Goal: Task Accomplishment & Management: Complete application form

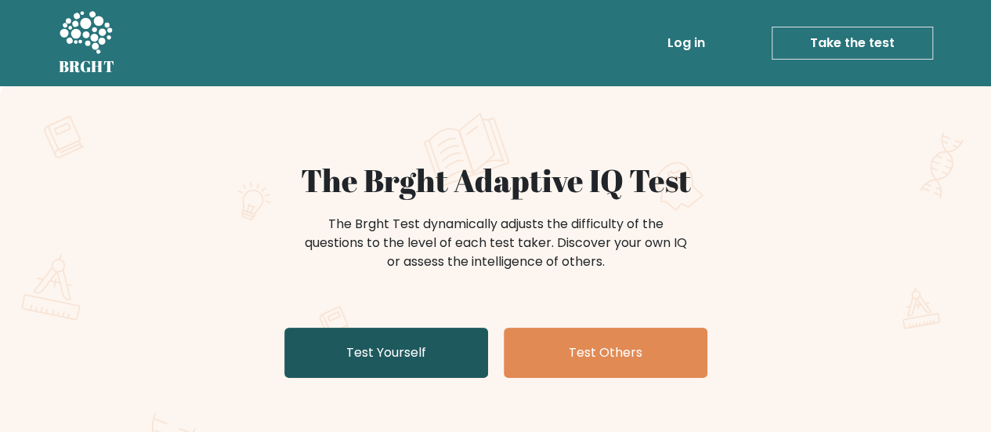
click at [412, 345] on link "Test Yourself" at bounding box center [386, 352] width 204 height 50
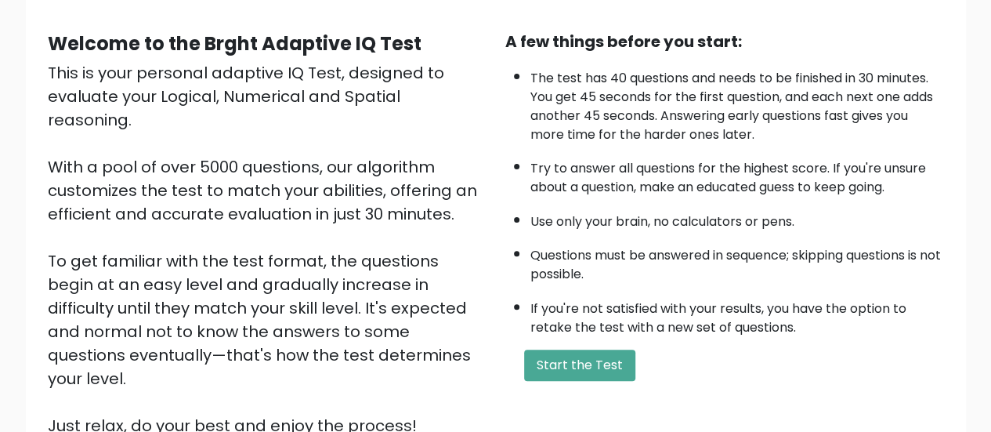
scroll to position [157, 0]
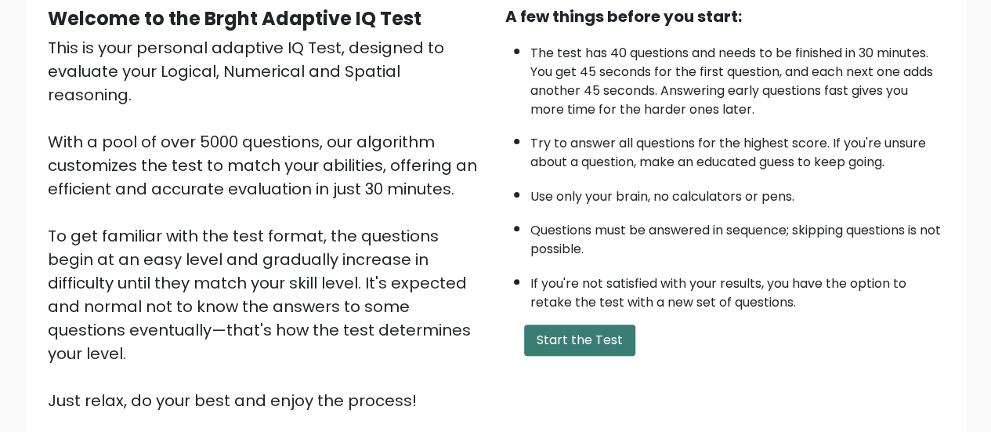
click at [572, 327] on button "Start the Test" at bounding box center [579, 339] width 111 height 31
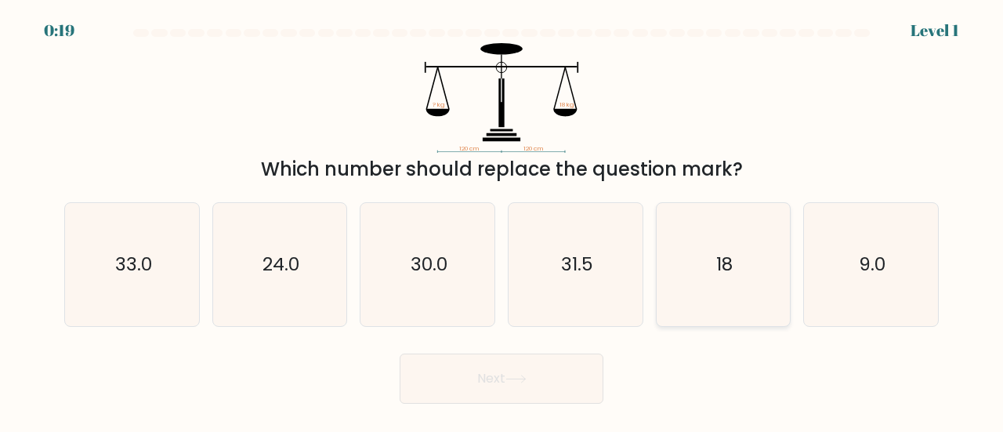
click at [710, 248] on icon "18" at bounding box center [723, 264] width 123 height 123
click at [502, 220] on input "e. 18" at bounding box center [501, 218] width 1 height 4
radio input "true"
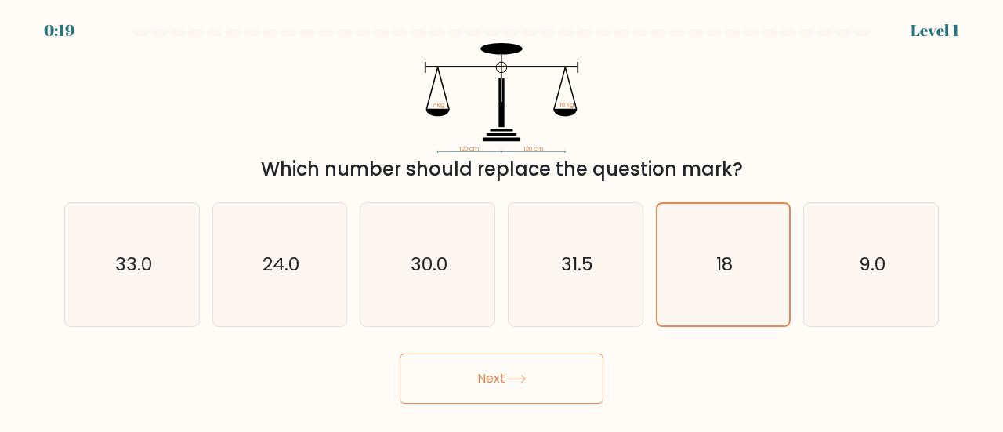
click at [518, 374] on icon at bounding box center [515, 378] width 21 height 9
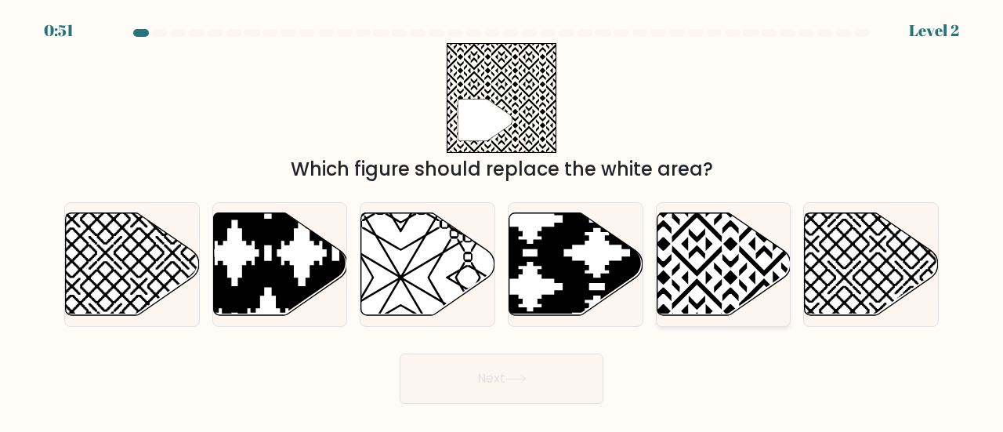
click at [715, 255] on icon at bounding box center [763, 209] width 269 height 269
click at [502, 220] on input "e." at bounding box center [501, 218] width 1 height 4
radio input "true"
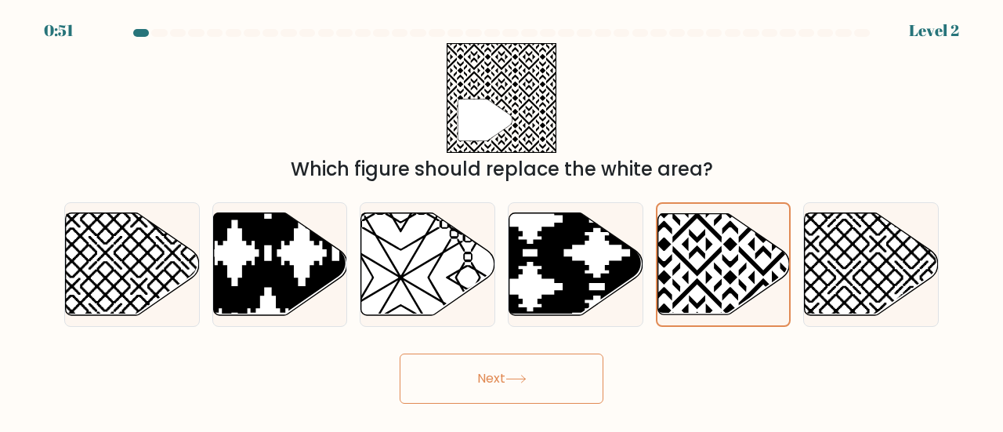
click at [522, 374] on button "Next" at bounding box center [501, 378] width 204 height 50
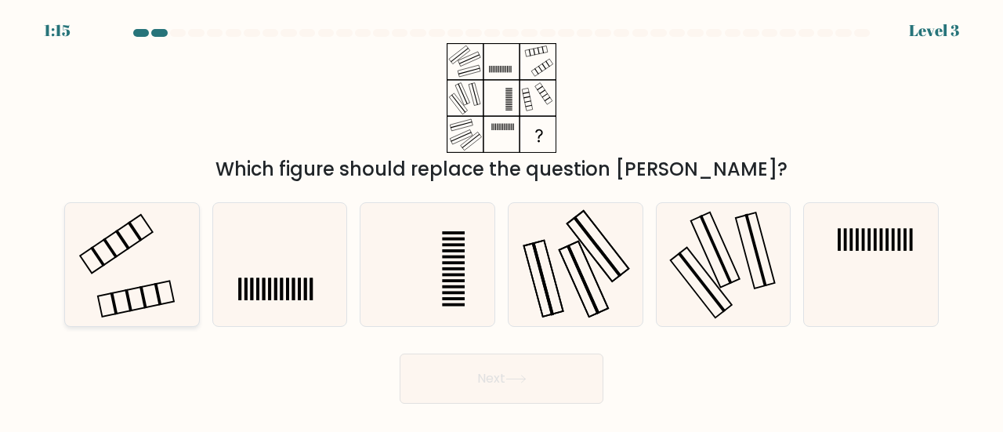
click at [172, 295] on rect at bounding box center [136, 298] width 76 height 36
click at [501, 220] on input "a." at bounding box center [501, 218] width 1 height 4
radio input "true"
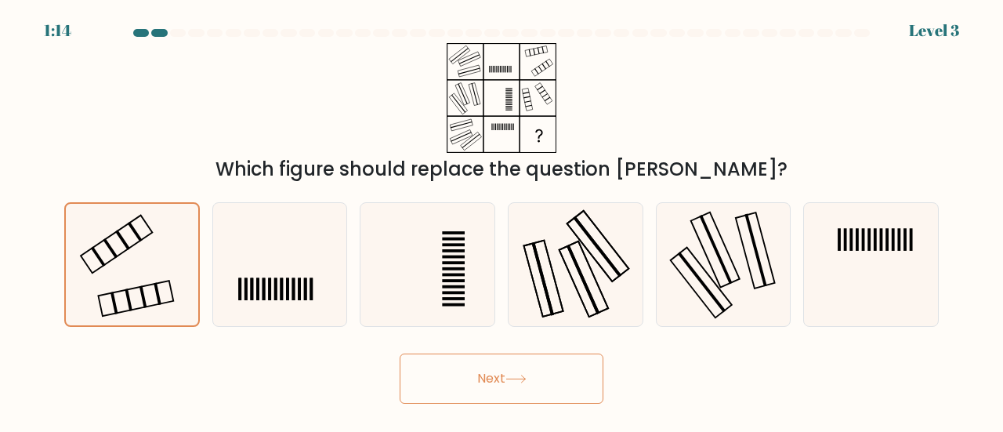
click at [475, 385] on button "Next" at bounding box center [501, 378] width 204 height 50
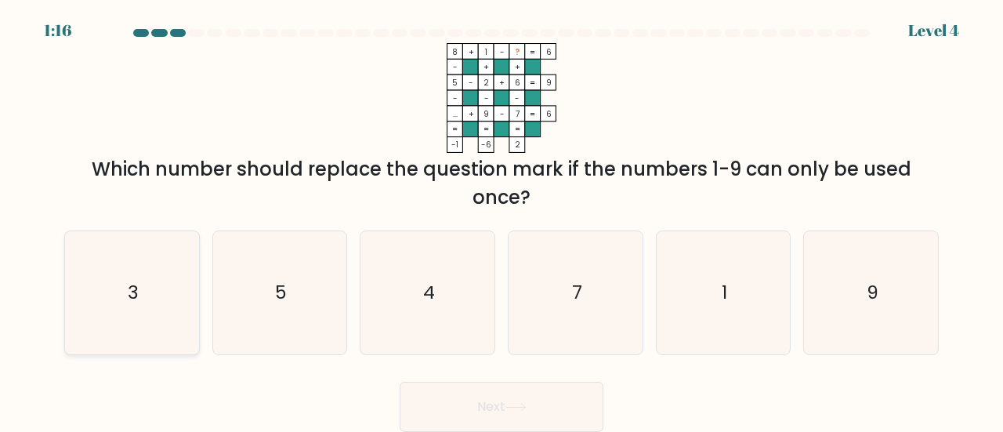
click at [110, 298] on icon "3" at bounding box center [131, 292] width 123 height 123
click at [501, 220] on input "a. 3" at bounding box center [501, 218] width 1 height 4
radio input "true"
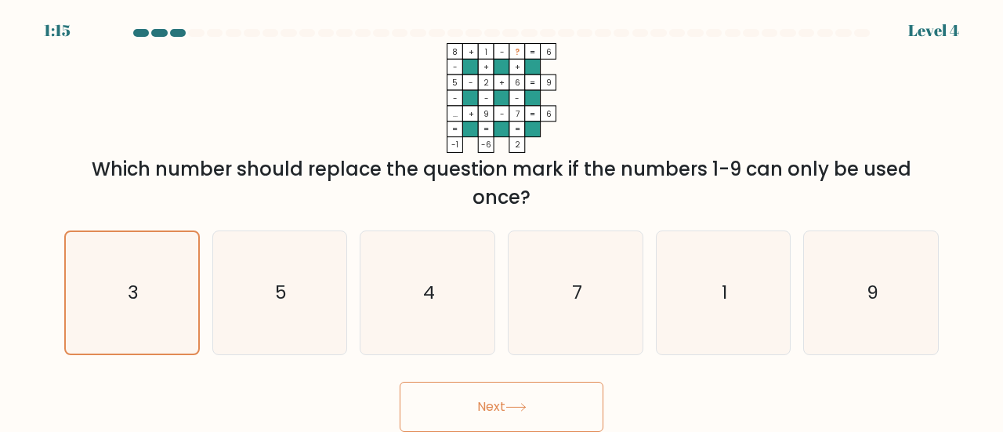
click at [522, 404] on icon at bounding box center [515, 407] width 21 height 9
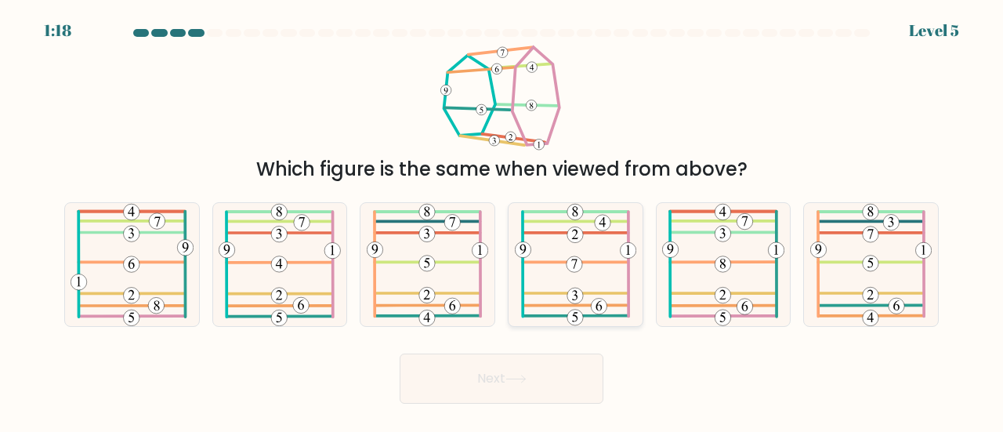
click at [577, 272] on icon at bounding box center [575, 264] width 121 height 123
click at [502, 220] on input "d." at bounding box center [501, 218] width 1 height 4
radio input "true"
click at [525, 378] on icon at bounding box center [515, 378] width 19 height 7
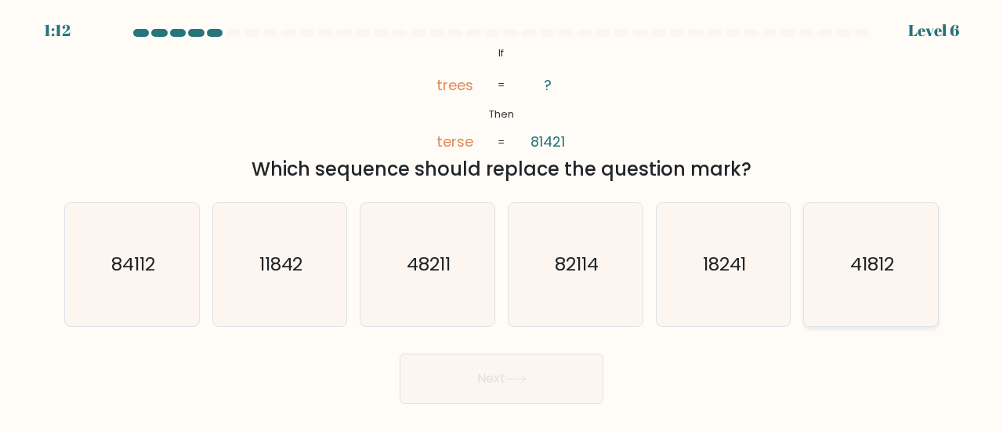
click at [847, 284] on icon "41812" at bounding box center [870, 264] width 123 height 123
click at [502, 220] on input "f. 41812" at bounding box center [501, 218] width 1 height 4
radio input "true"
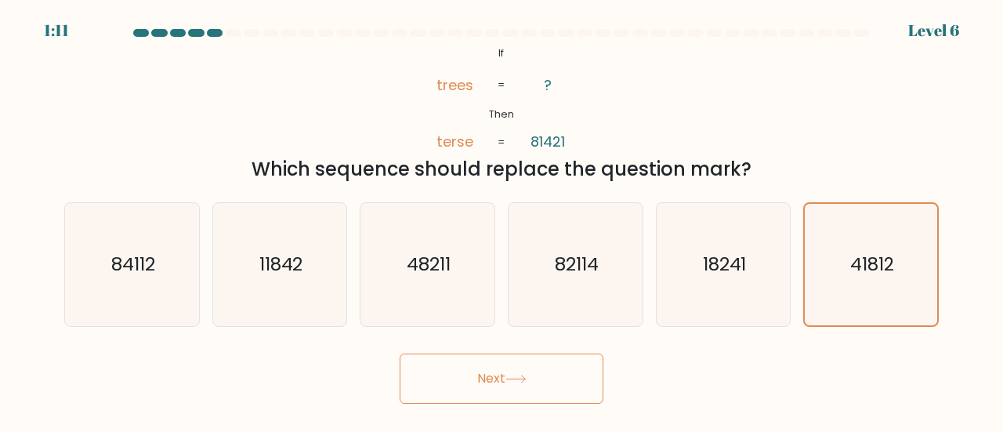
click at [484, 381] on button "Next" at bounding box center [501, 378] width 204 height 50
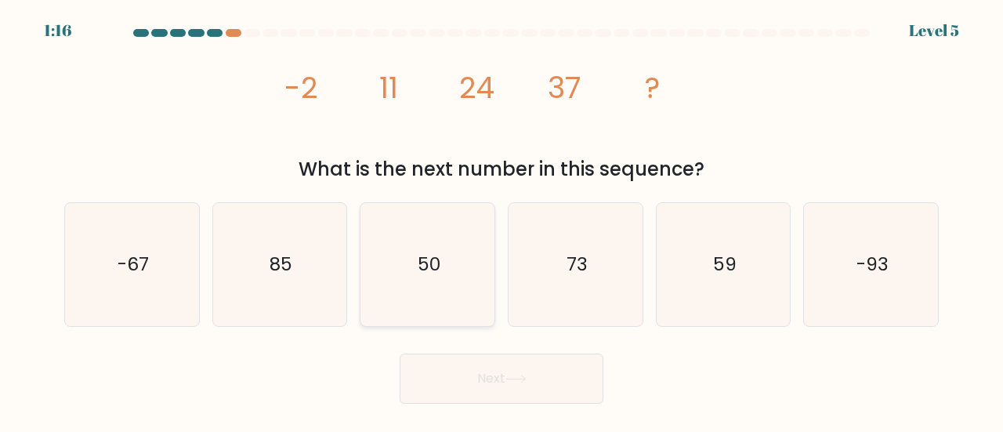
click at [412, 296] on icon "50" at bounding box center [427, 264] width 123 height 123
click at [501, 220] on input "c. 50" at bounding box center [501, 218] width 1 height 4
radio input "true"
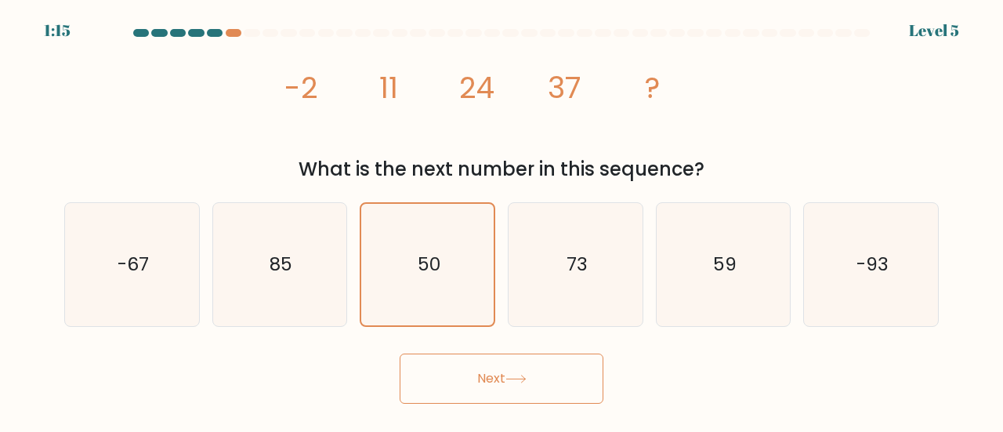
click at [446, 392] on button "Next" at bounding box center [501, 378] width 204 height 50
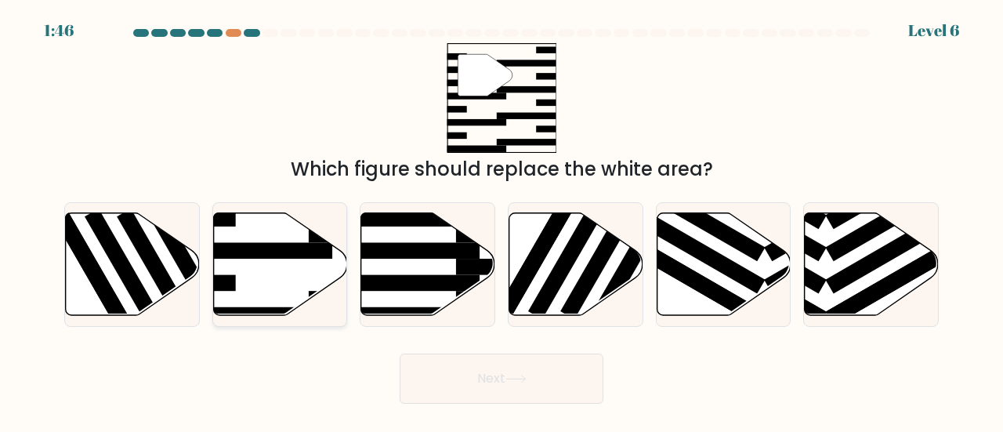
click at [259, 266] on icon at bounding box center [280, 263] width 134 height 103
click at [501, 220] on input "b." at bounding box center [501, 218] width 1 height 4
radio input "true"
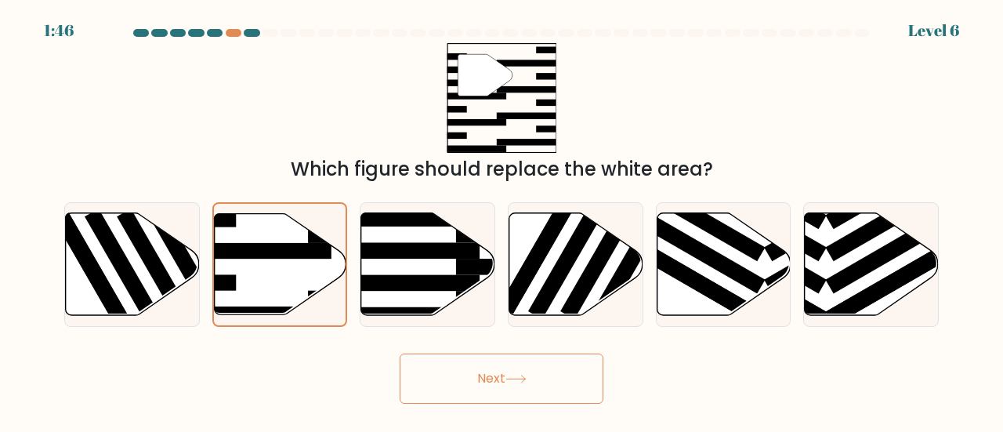
click at [520, 378] on icon at bounding box center [515, 378] width 21 height 9
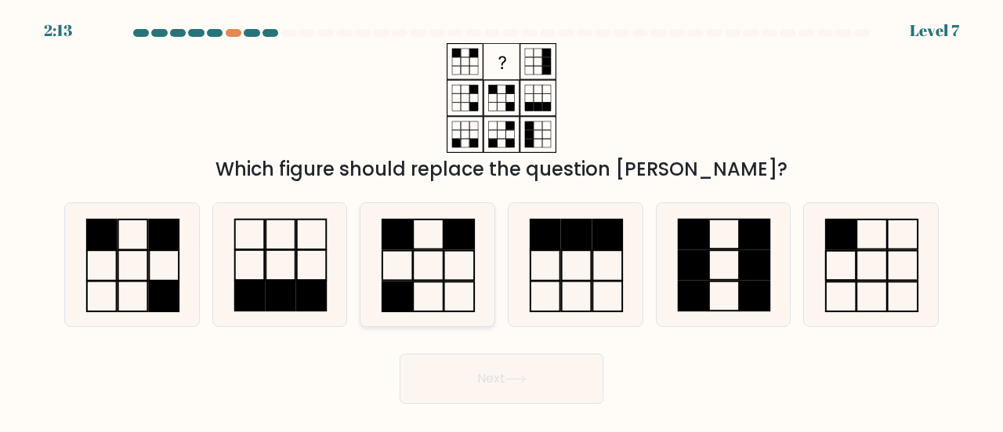
drag, startPoint x: 407, startPoint y: 264, endPoint x: 455, endPoint y: 362, distance: 108.9
click at [407, 265] on icon at bounding box center [427, 264] width 123 height 123
click at [501, 220] on input "c." at bounding box center [501, 218] width 1 height 4
radio input "true"
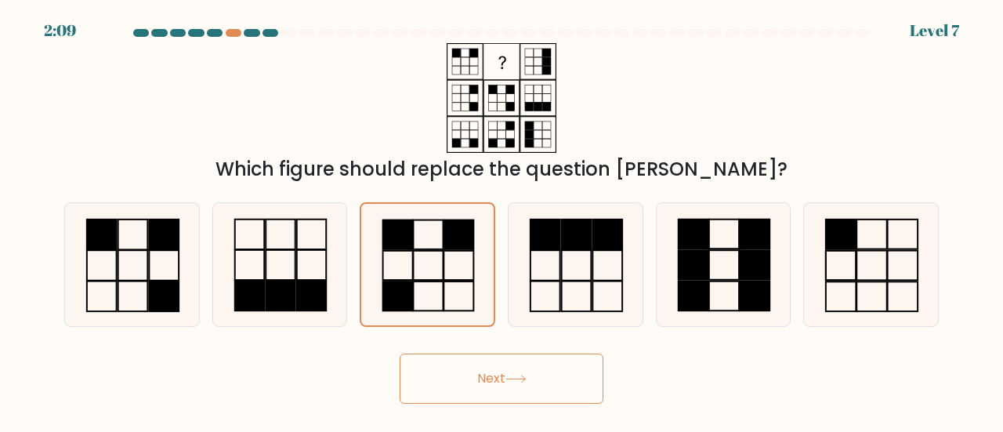
click at [457, 390] on button "Next" at bounding box center [501, 378] width 204 height 50
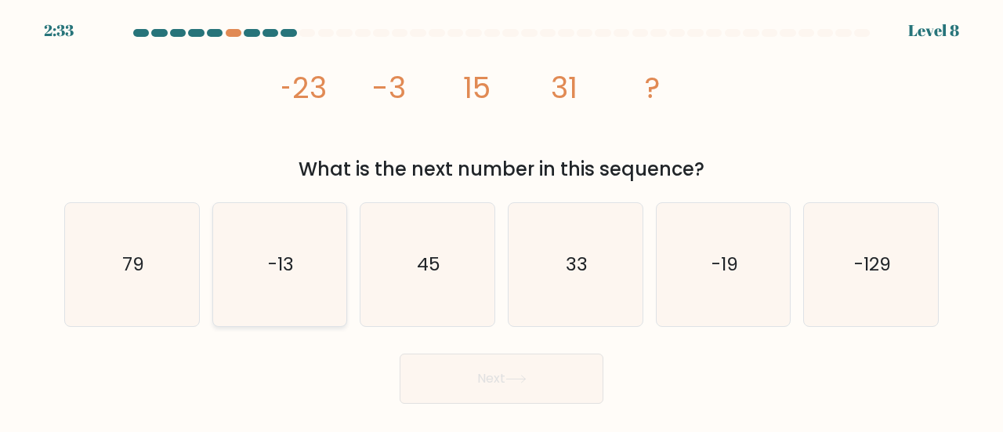
click at [226, 263] on icon "-13" at bounding box center [280, 264] width 123 height 123
click at [501, 220] on input "b. -13" at bounding box center [501, 218] width 1 height 4
radio input "true"
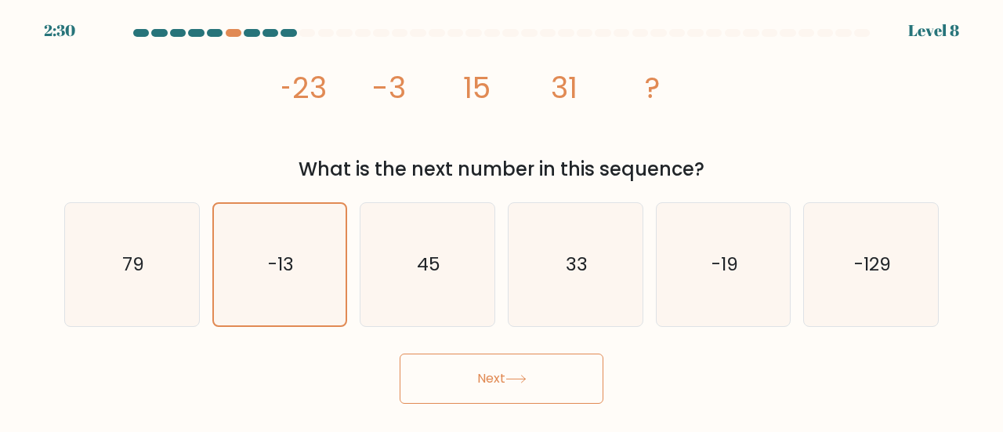
click at [511, 397] on button "Next" at bounding box center [501, 378] width 204 height 50
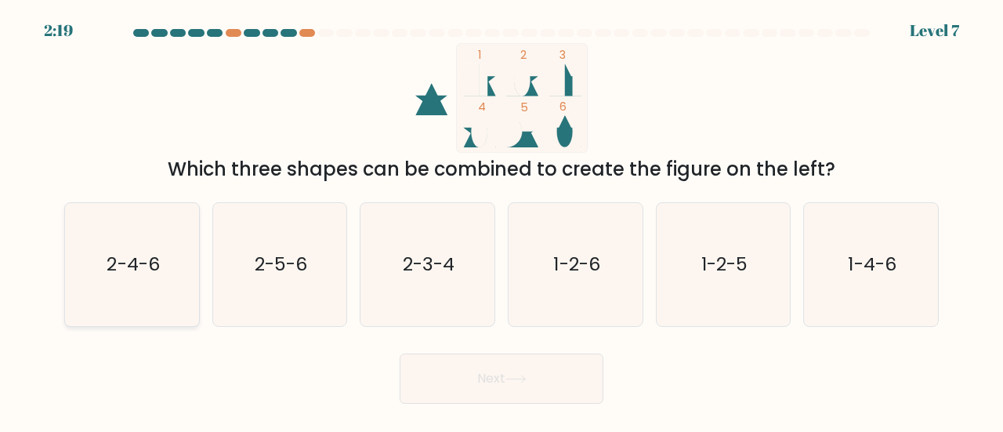
click at [189, 266] on icon "2-4-6" at bounding box center [131, 264] width 123 height 123
click at [501, 220] on input "a. 2-4-6" at bounding box center [501, 218] width 1 height 4
radio input "true"
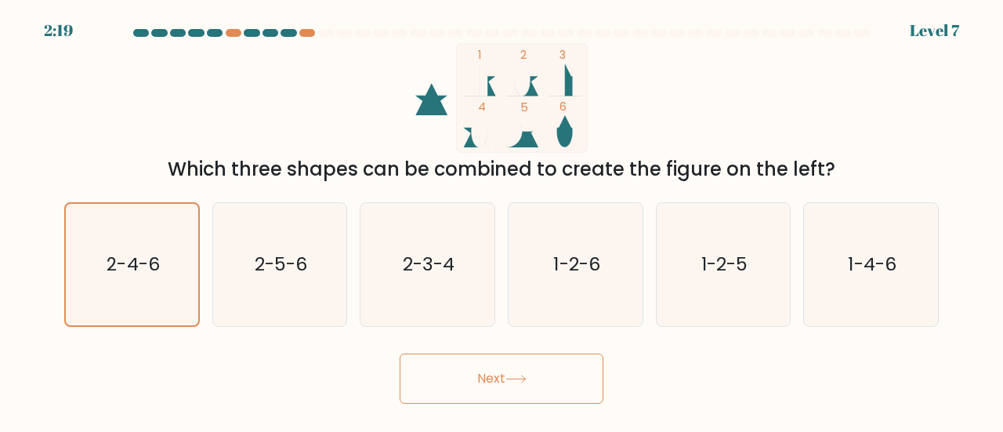
click at [490, 370] on button "Next" at bounding box center [501, 378] width 204 height 50
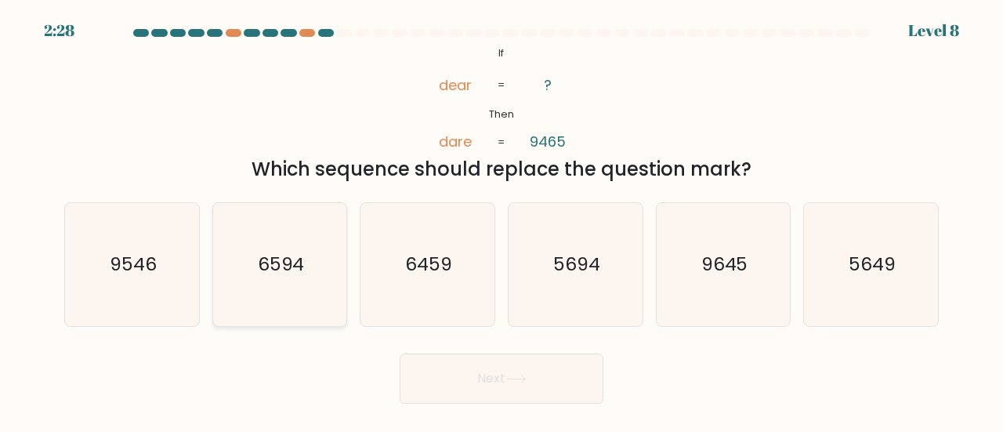
click at [265, 276] on text "6594" at bounding box center [281, 264] width 47 height 26
click at [501, 220] on input "b. 6594" at bounding box center [501, 218] width 1 height 4
radio input "true"
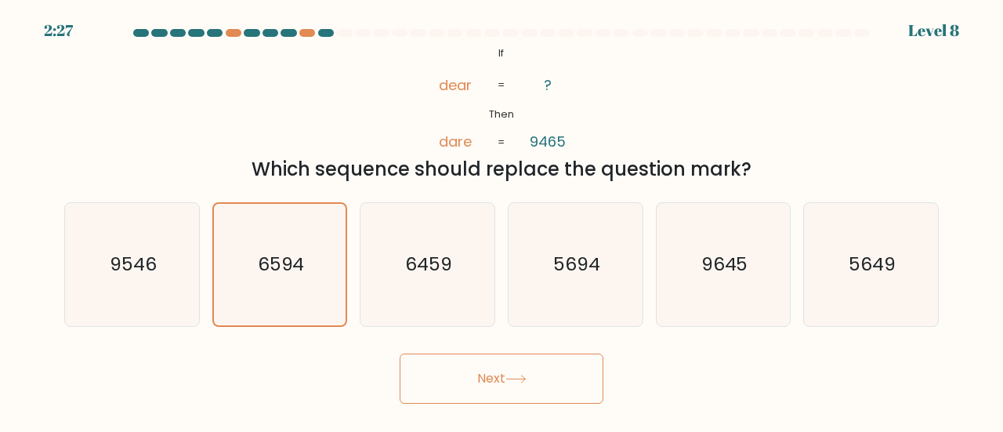
click at [492, 391] on button "Next" at bounding box center [501, 378] width 204 height 50
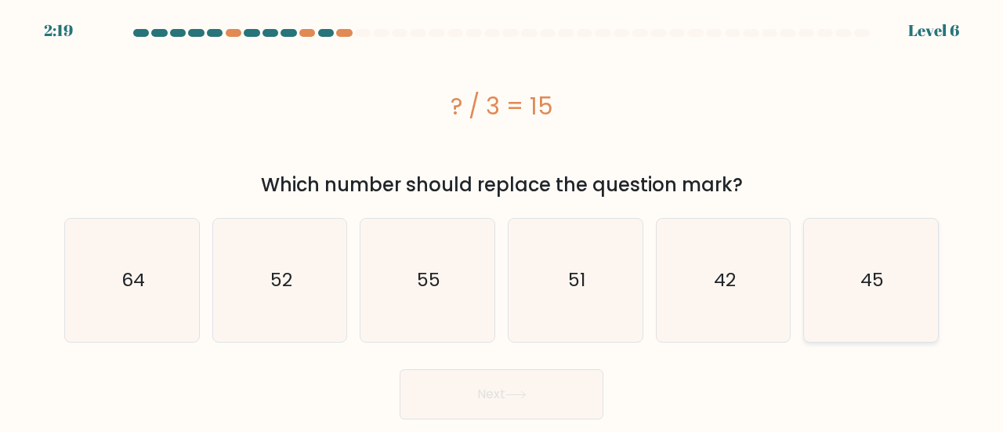
click at [855, 286] on icon "45" at bounding box center [870, 280] width 123 height 123
click at [502, 220] on input "f. 45" at bounding box center [501, 218] width 1 height 4
radio input "true"
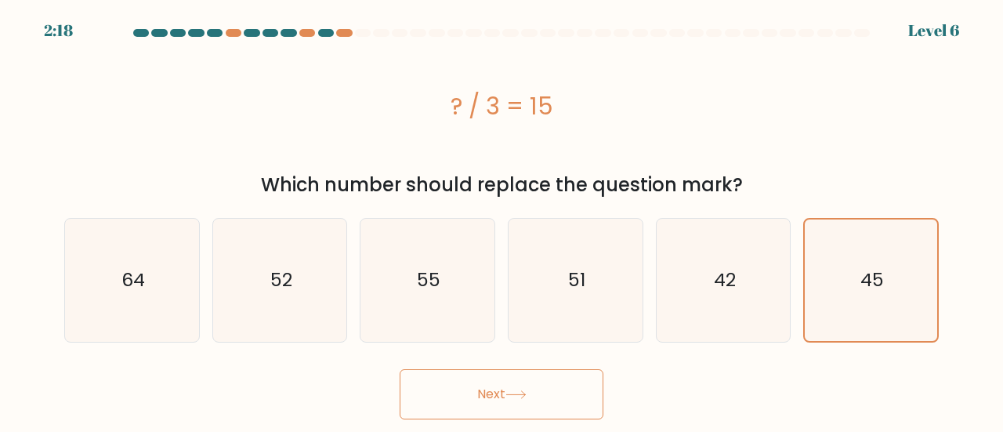
click at [515, 389] on button "Next" at bounding box center [501, 394] width 204 height 50
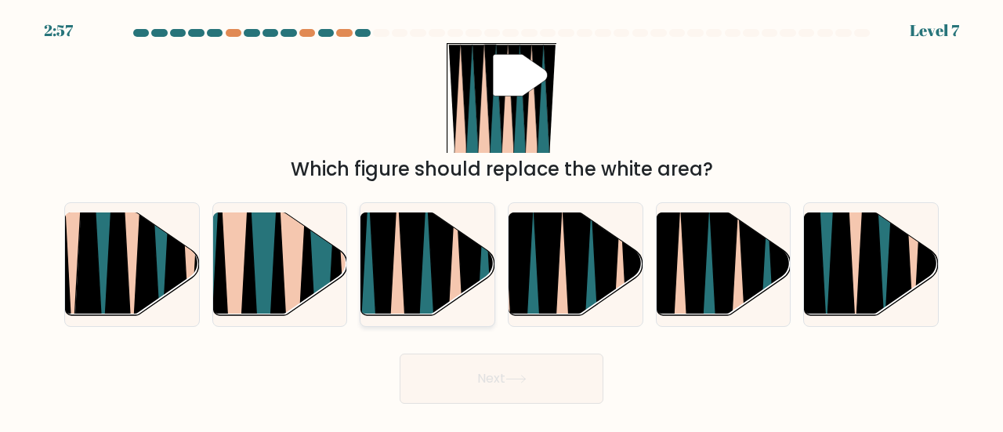
click at [414, 276] on icon at bounding box center [412, 323] width 29 height 267
click at [501, 220] on input "c." at bounding box center [501, 218] width 1 height 4
radio input "true"
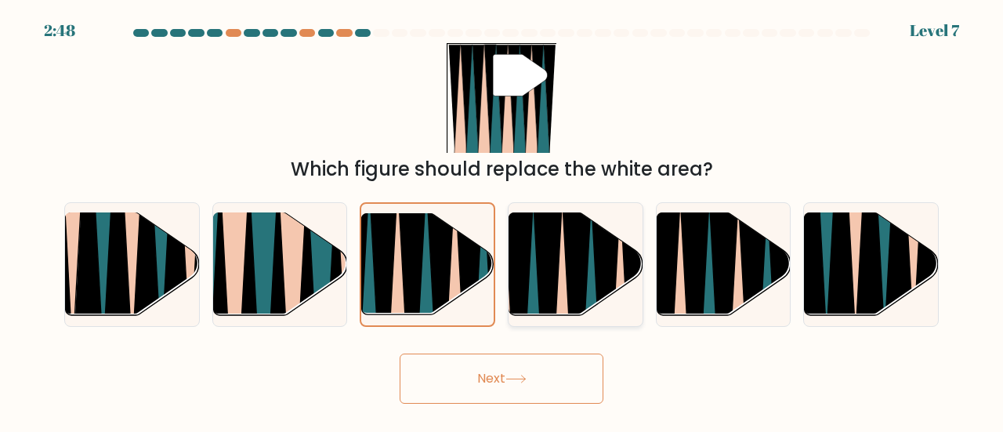
click at [579, 280] on icon at bounding box center [577, 320] width 31 height 268
click at [502, 220] on input "d." at bounding box center [501, 218] width 1 height 4
radio input "true"
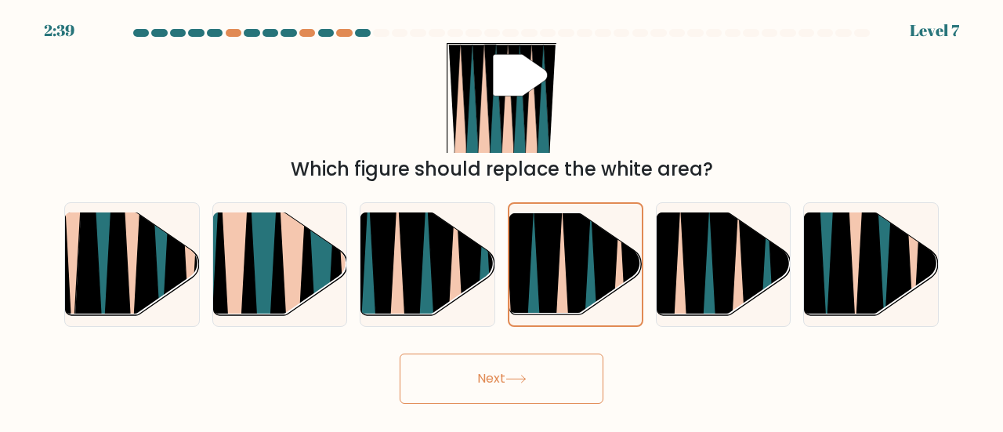
click at [356, 272] on div "c." at bounding box center [427, 264] width 148 height 125
click at [379, 266] on icon at bounding box center [383, 323] width 29 height 267
click at [501, 220] on input "c." at bounding box center [501, 218] width 1 height 4
radio input "true"
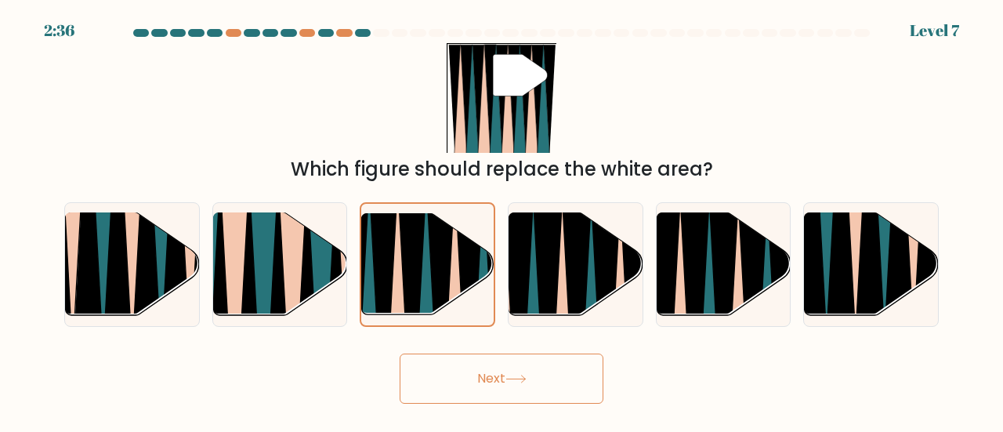
click at [454, 376] on button "Next" at bounding box center [501, 378] width 204 height 50
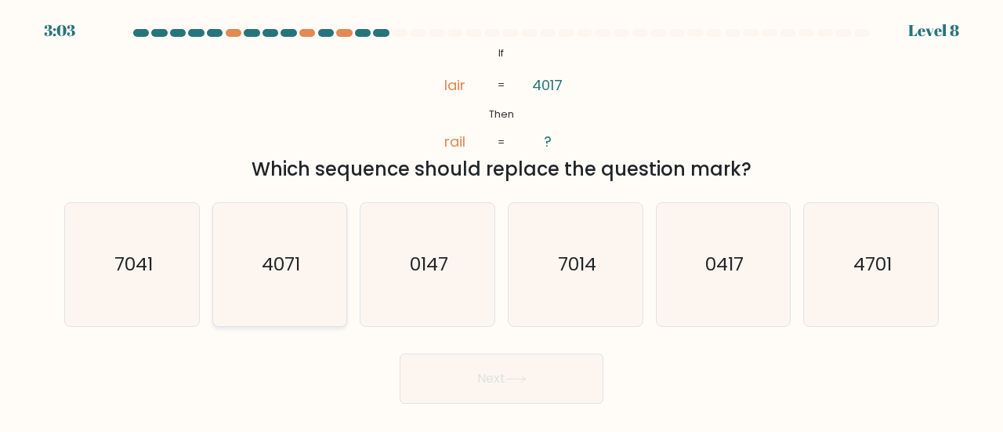
click at [335, 291] on icon "4071" at bounding box center [280, 264] width 123 height 123
click at [501, 220] on input "b. 4071" at bounding box center [501, 218] width 1 height 4
radio input "true"
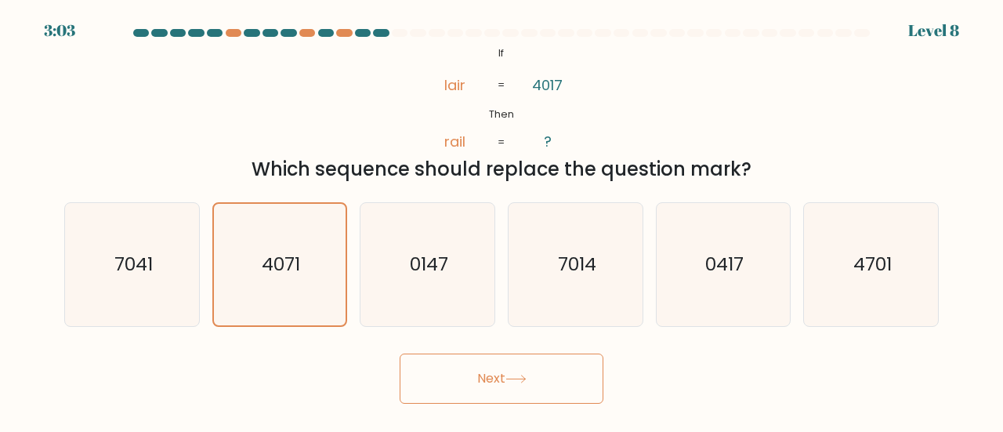
click at [508, 374] on button "Next" at bounding box center [501, 378] width 204 height 50
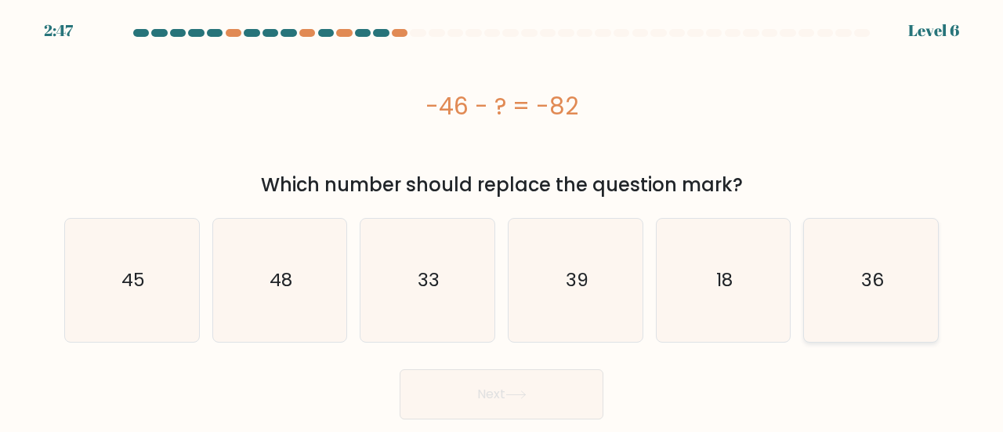
click at [885, 266] on icon "36" at bounding box center [870, 280] width 123 height 123
click at [502, 220] on input "f. 36" at bounding box center [501, 218] width 1 height 4
radio input "true"
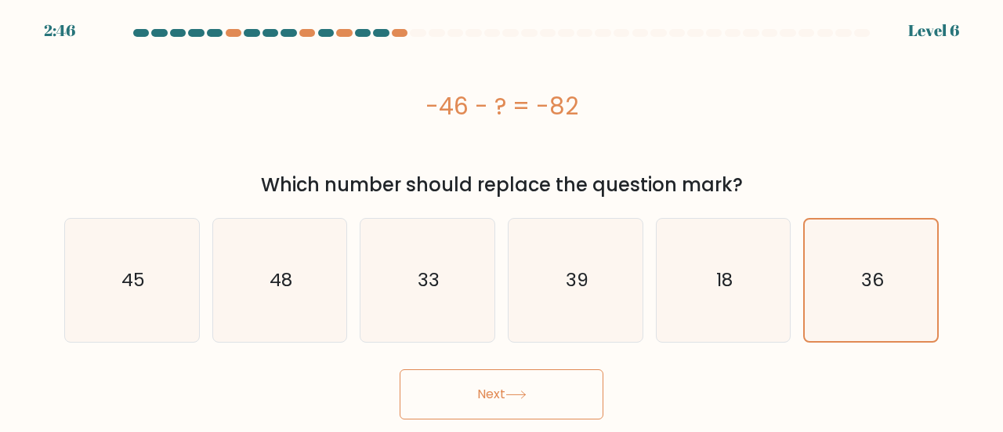
click at [580, 389] on button "Next" at bounding box center [501, 394] width 204 height 50
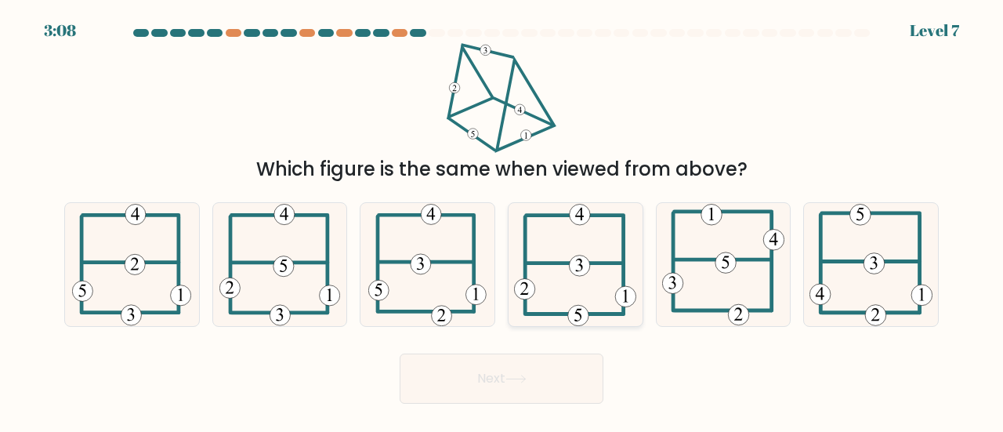
click at [585, 283] on icon at bounding box center [575, 264] width 122 height 123
click at [502, 220] on input "d." at bounding box center [501, 218] width 1 height 4
radio input "true"
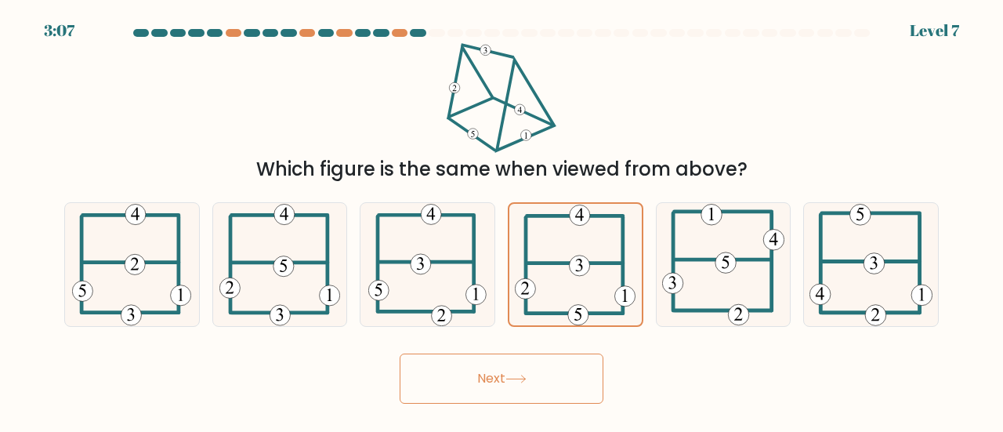
click at [484, 403] on body "3:07 Level 7" at bounding box center [501, 216] width 1003 height 432
click at [485, 391] on button "Next" at bounding box center [501, 378] width 204 height 50
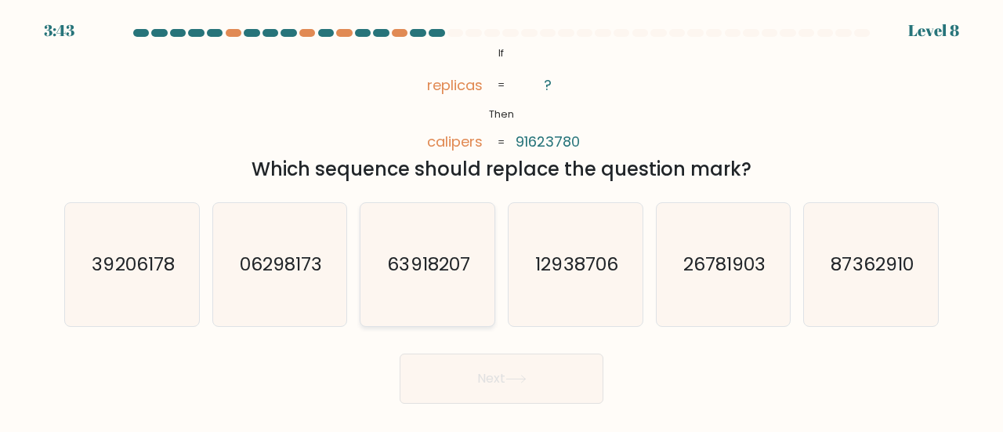
click at [420, 273] on text "63918207" at bounding box center [429, 264] width 82 height 26
click at [501, 220] on input "c. 63918207" at bounding box center [501, 218] width 1 height 4
radio input "true"
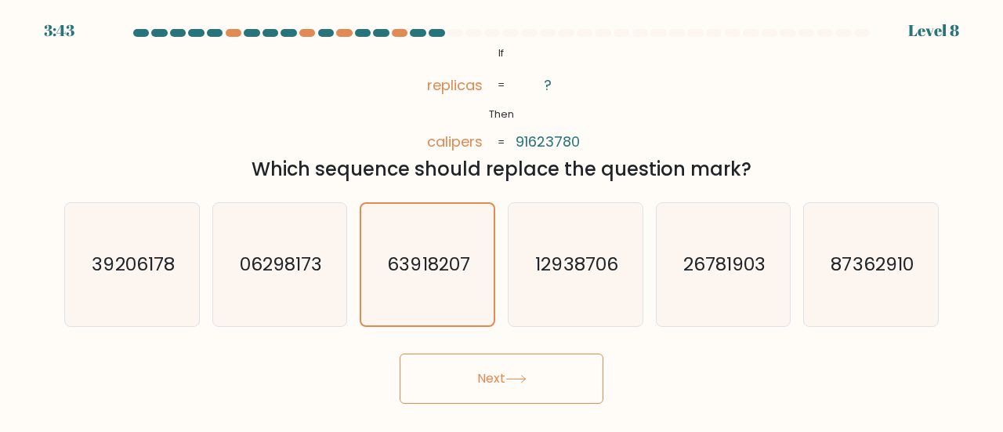
click at [472, 395] on button "Next" at bounding box center [501, 378] width 204 height 50
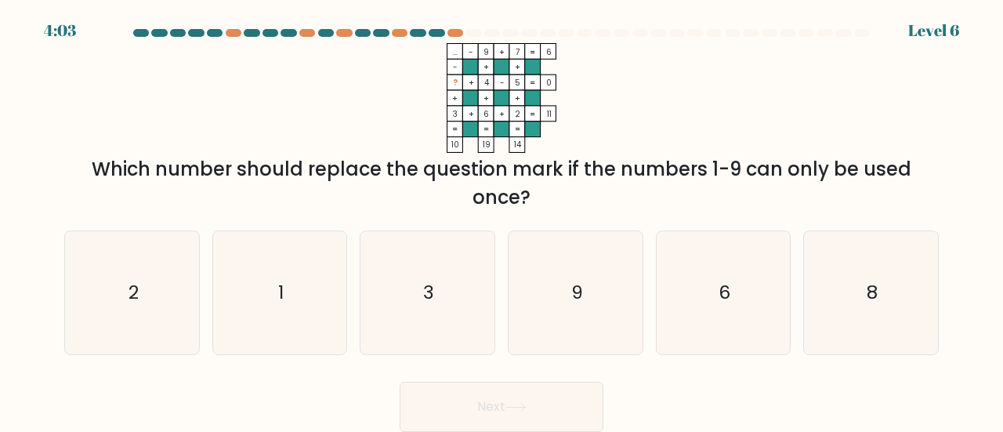
click at [793, 312] on div "e. 6" at bounding box center [723, 292] width 148 height 125
click at [821, 314] on icon "8" at bounding box center [870, 292] width 123 height 123
click at [502, 220] on input "f. 8" at bounding box center [501, 218] width 1 height 4
radio input "true"
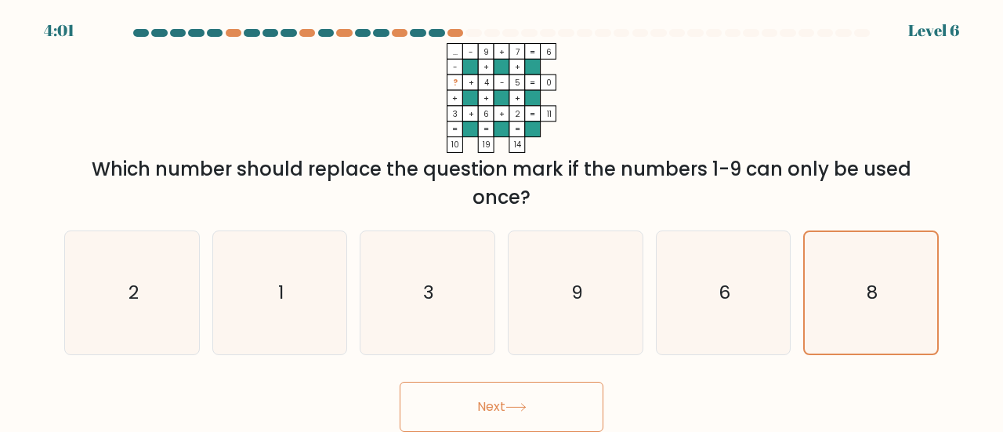
click at [521, 399] on button "Next" at bounding box center [501, 406] width 204 height 50
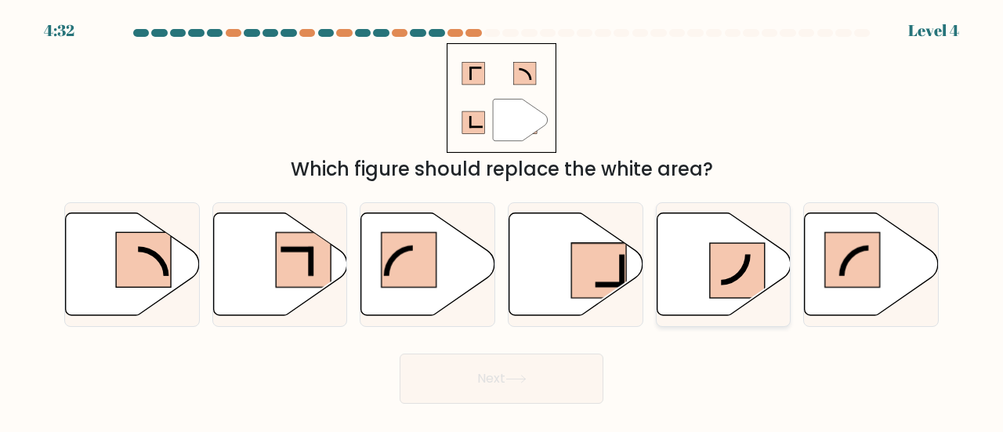
click at [739, 286] on rect at bounding box center [737, 270] width 55 height 55
click at [502, 220] on input "e." at bounding box center [501, 218] width 1 height 4
radio input "true"
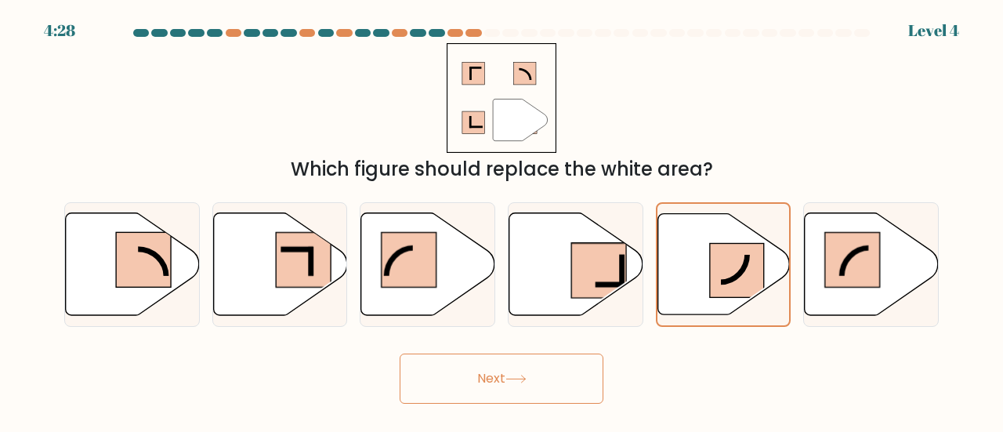
click at [517, 378] on icon at bounding box center [515, 378] width 21 height 9
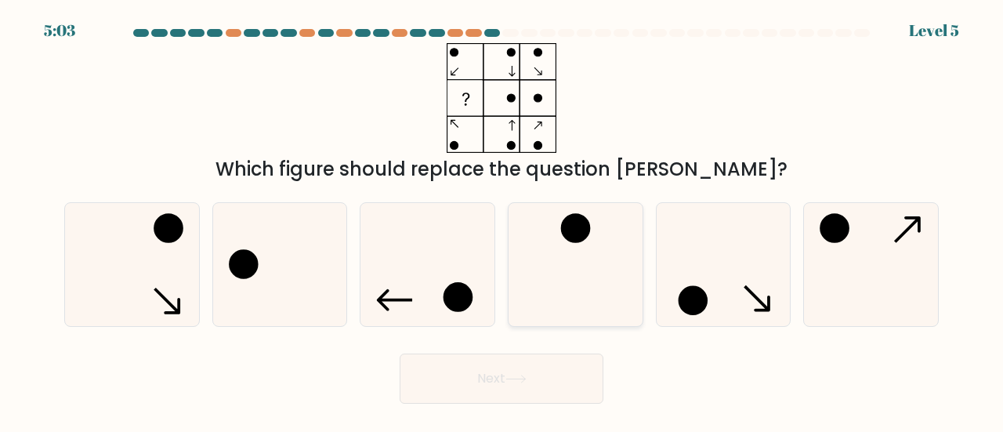
click at [584, 261] on icon at bounding box center [575, 264] width 123 height 123
click at [502, 220] on input "d." at bounding box center [501, 218] width 1 height 4
radio input "true"
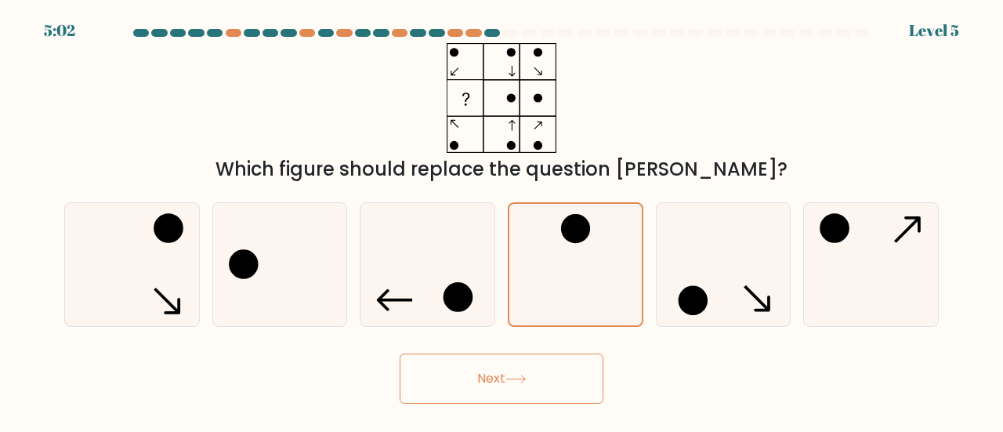
click at [536, 389] on button "Next" at bounding box center [501, 378] width 204 height 50
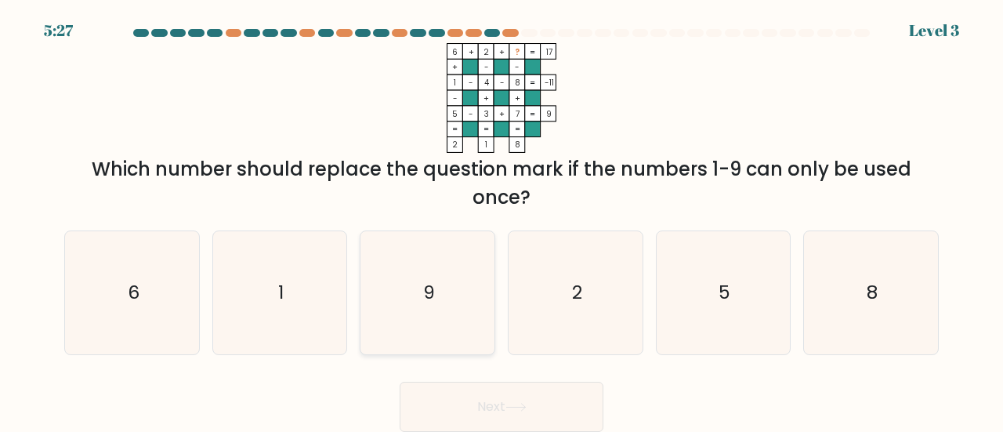
drag, startPoint x: 410, startPoint y: 288, endPoint x: 414, endPoint y: 297, distance: 9.2
click at [410, 288] on icon "9" at bounding box center [427, 292] width 123 height 123
click at [501, 220] on input "c. 9" at bounding box center [501, 218] width 1 height 4
radio input "true"
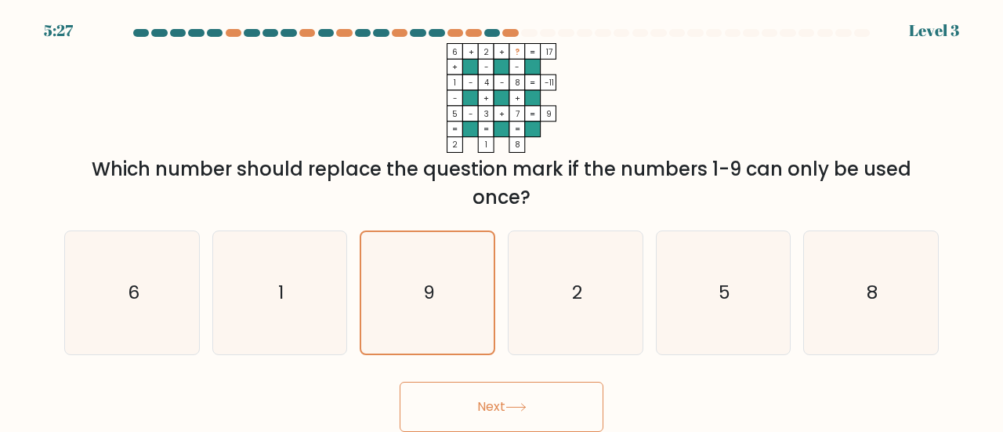
click at [466, 397] on button "Next" at bounding box center [501, 406] width 204 height 50
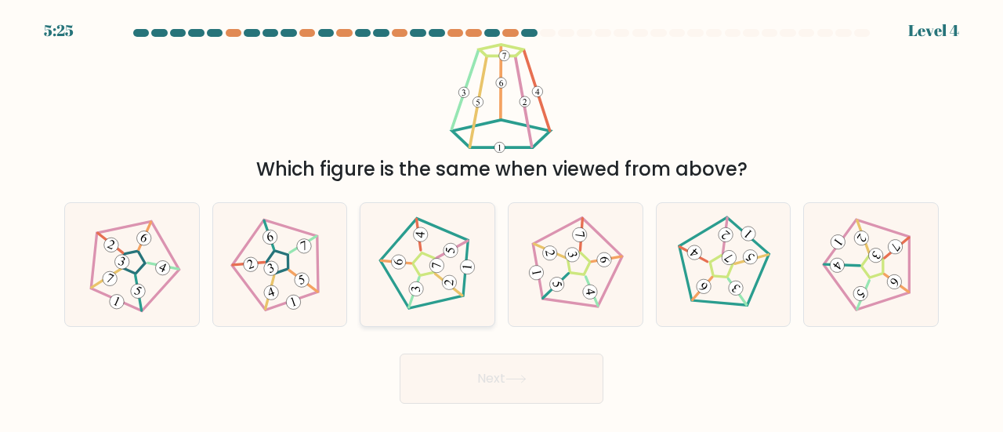
click at [393, 272] on icon at bounding box center [427, 264] width 98 height 98
click at [501, 220] on input "c." at bounding box center [501, 218] width 1 height 4
radio input "true"
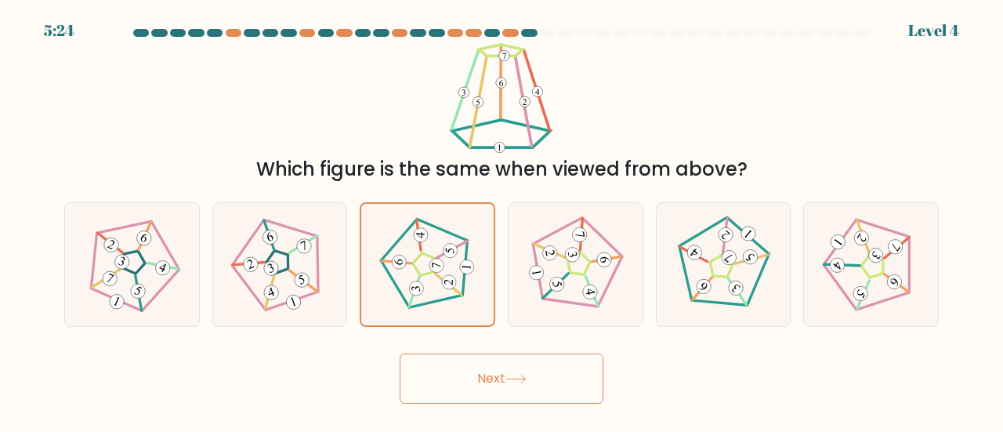
click at [446, 372] on button "Next" at bounding box center [501, 378] width 204 height 50
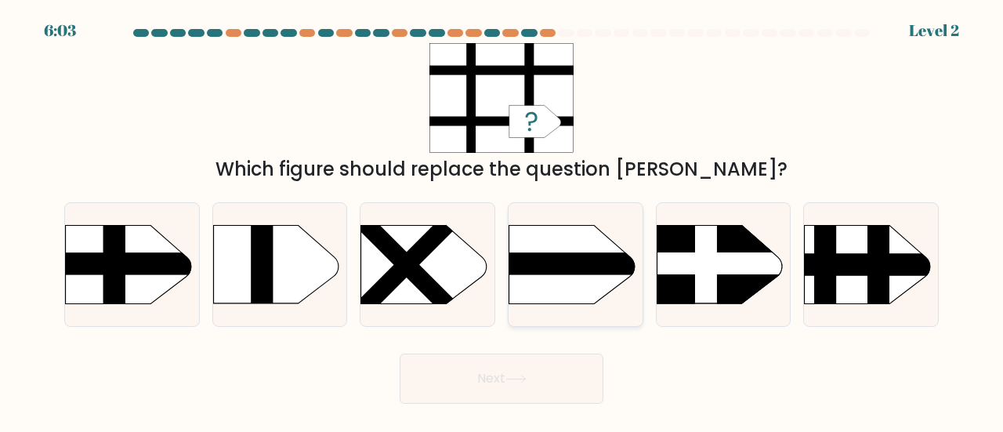
click at [536, 252] on rect at bounding box center [490, 207] width 348 height 265
click at [502, 220] on input "d." at bounding box center [501, 218] width 1 height 4
radio input "true"
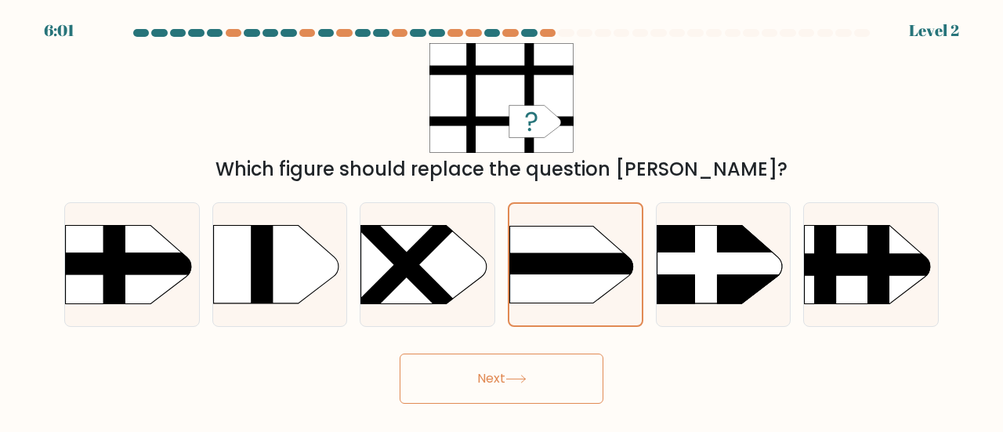
click at [555, 397] on button "Next" at bounding box center [501, 378] width 204 height 50
click at [135, 258] on rect at bounding box center [46, 264] width 349 height 22
click at [501, 220] on input "a." at bounding box center [501, 218] width 1 height 4
radio input "true"
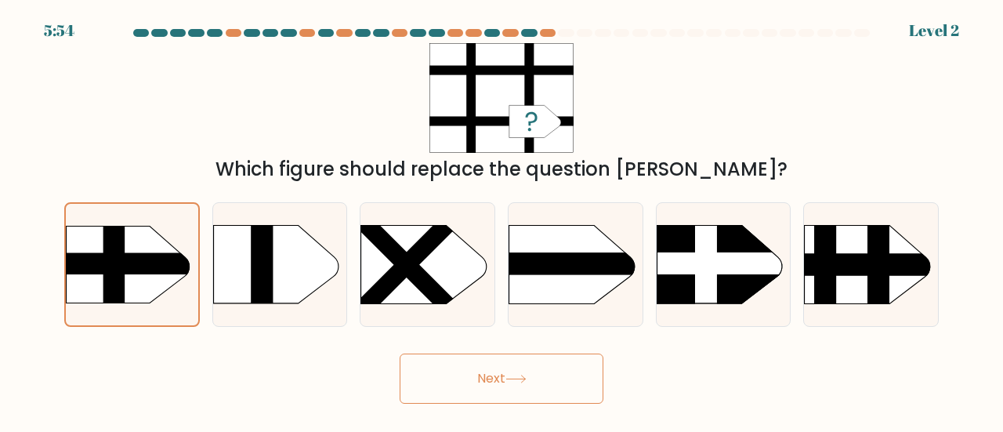
click at [476, 385] on button "Next" at bounding box center [501, 378] width 204 height 50
click at [545, 371] on button "Next" at bounding box center [501, 378] width 204 height 50
click at [515, 387] on button "Next" at bounding box center [501, 378] width 204 height 50
click at [464, 385] on button "Next" at bounding box center [501, 378] width 204 height 50
click at [468, 377] on button "Next" at bounding box center [501, 378] width 204 height 50
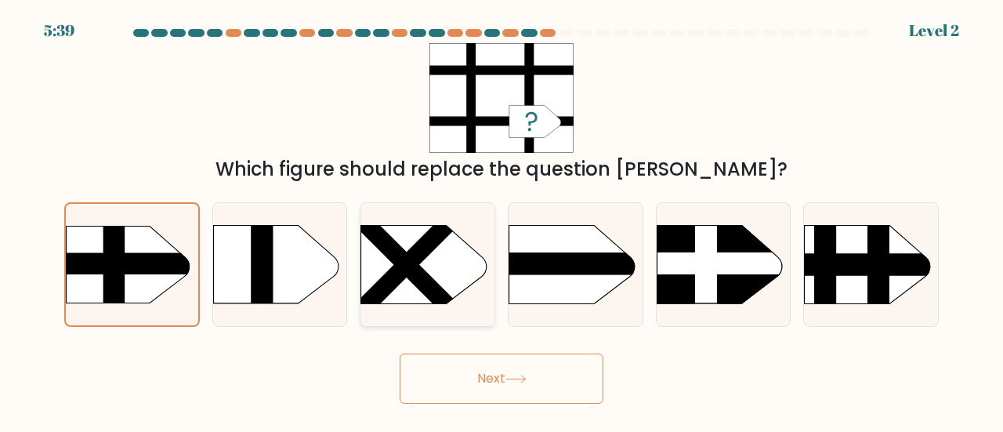
click at [433, 280] on rect at bounding box center [406, 264] width 193 height 193
click at [501, 220] on input "c." at bounding box center [501, 218] width 1 height 4
radio input "true"
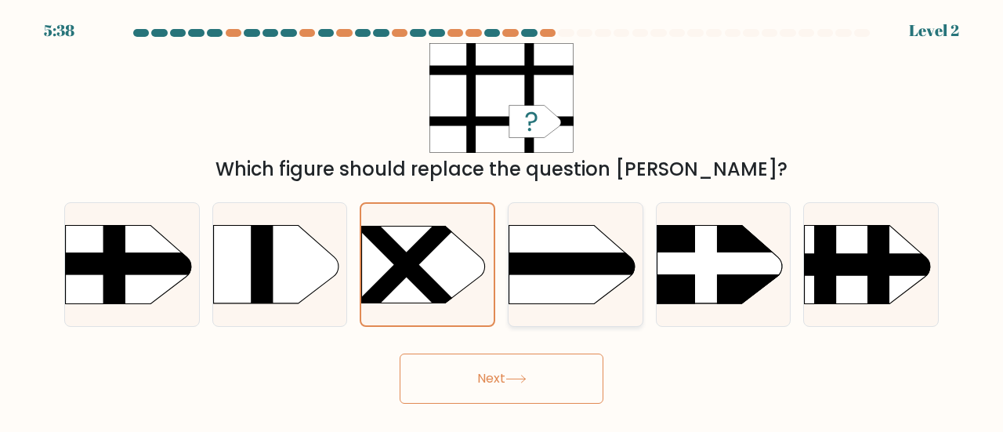
click at [556, 289] on rect at bounding box center [490, 207] width 348 height 265
click at [502, 220] on input "d." at bounding box center [501, 218] width 1 height 4
radio input "true"
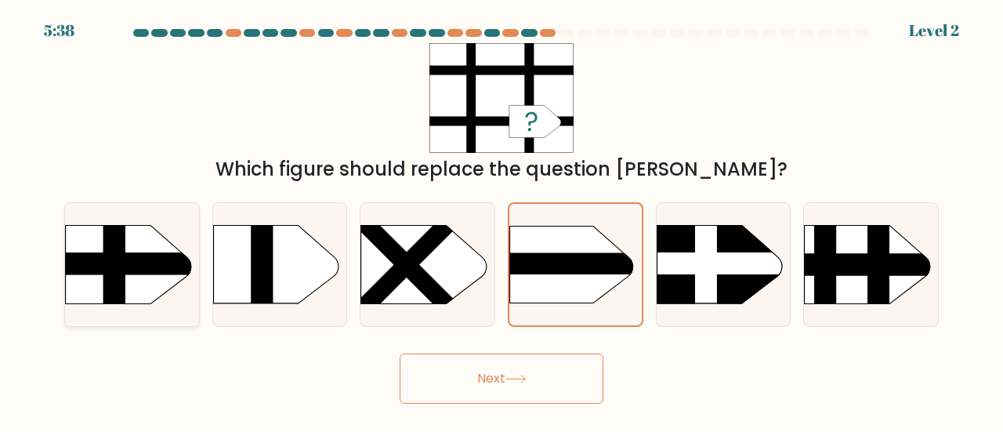
click at [152, 282] on rect at bounding box center [47, 207] width 348 height 265
click at [501, 220] on input "a." at bounding box center [501, 218] width 1 height 4
radio input "true"
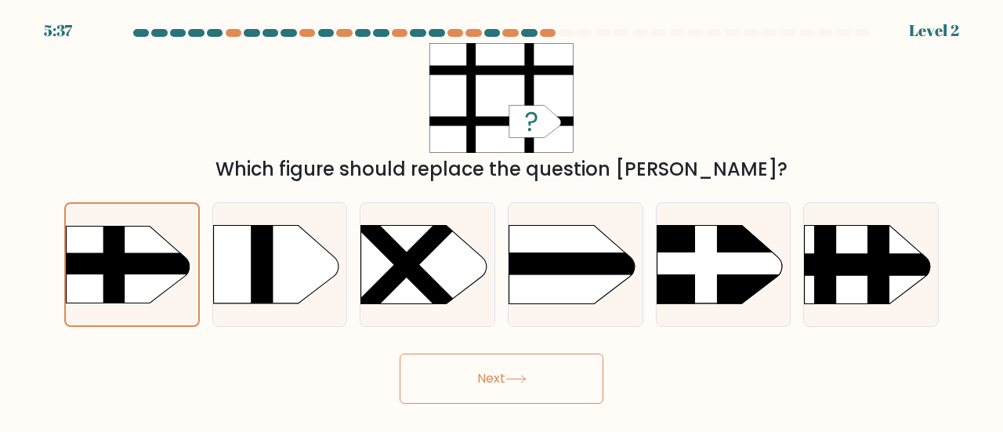
click at [511, 384] on button "Next" at bounding box center [501, 378] width 204 height 50
click at [512, 383] on button "Next" at bounding box center [501, 378] width 204 height 50
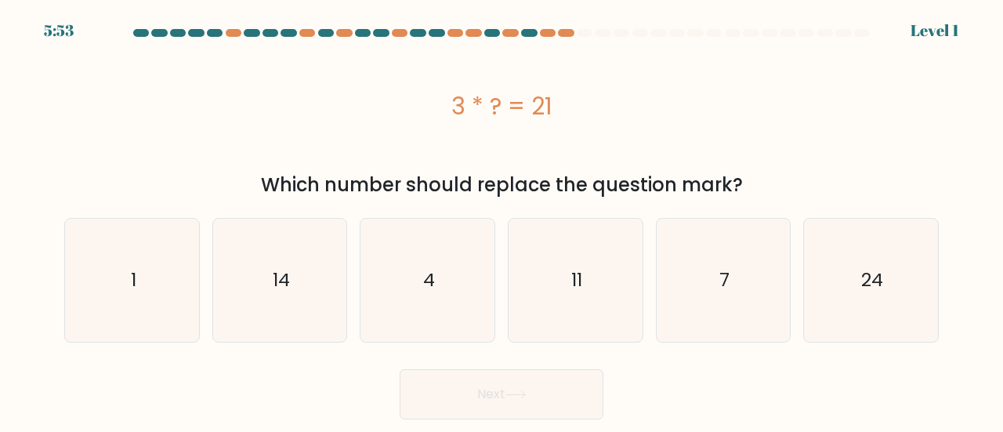
click at [793, 291] on div "e. 7" at bounding box center [723, 280] width 148 height 125
click at [759, 316] on icon "7" at bounding box center [723, 280] width 123 height 123
click at [502, 220] on input "e. 7" at bounding box center [501, 218] width 1 height 4
radio input "true"
click at [586, 364] on div "Next" at bounding box center [501, 390] width 893 height 58
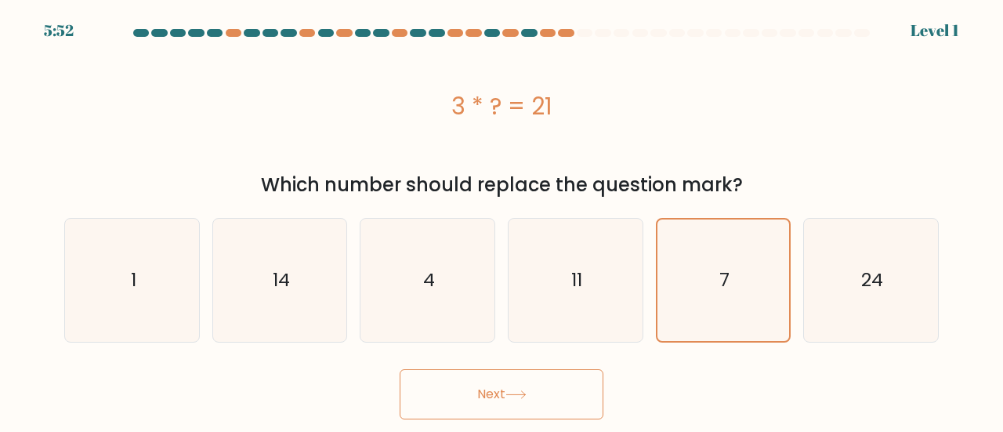
click at [554, 385] on button "Next" at bounding box center [501, 394] width 204 height 50
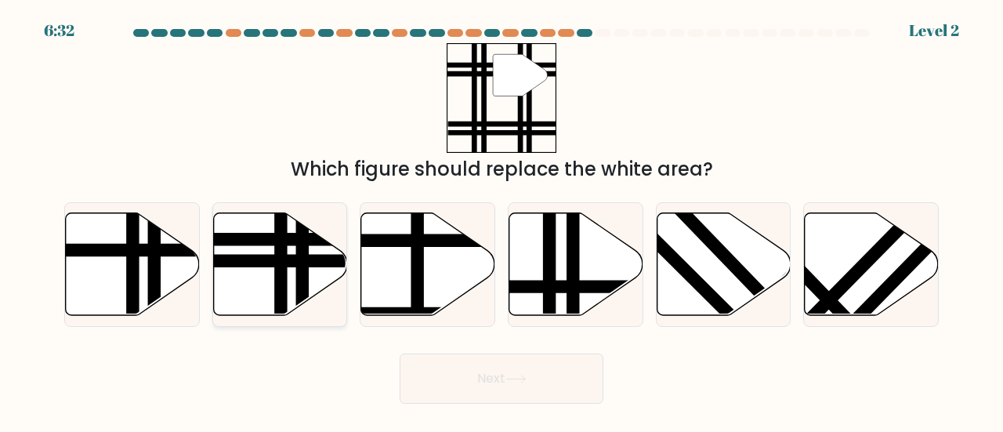
click at [292, 261] on line at bounding box center [235, 261] width 269 height 0
click at [501, 220] on input "b." at bounding box center [501, 218] width 1 height 4
radio input "true"
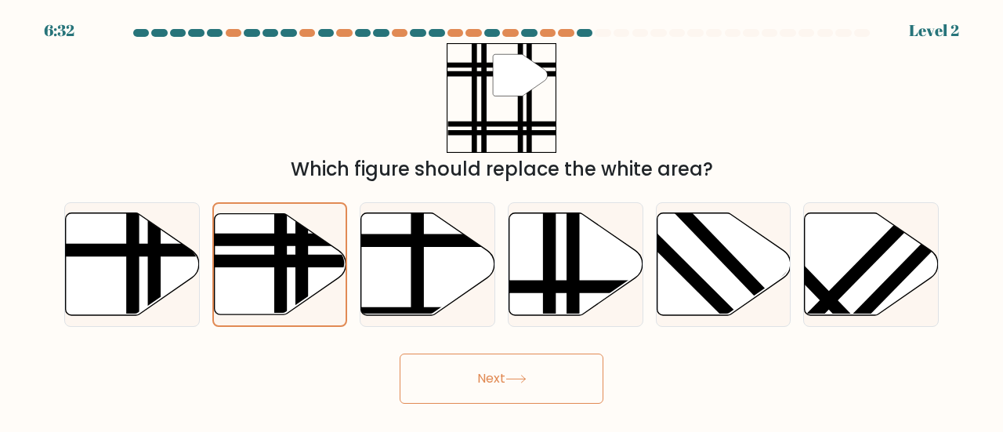
click at [486, 406] on body "6:32 Level 2" at bounding box center [501, 216] width 1003 height 432
click at [487, 385] on button "Next" at bounding box center [501, 378] width 204 height 50
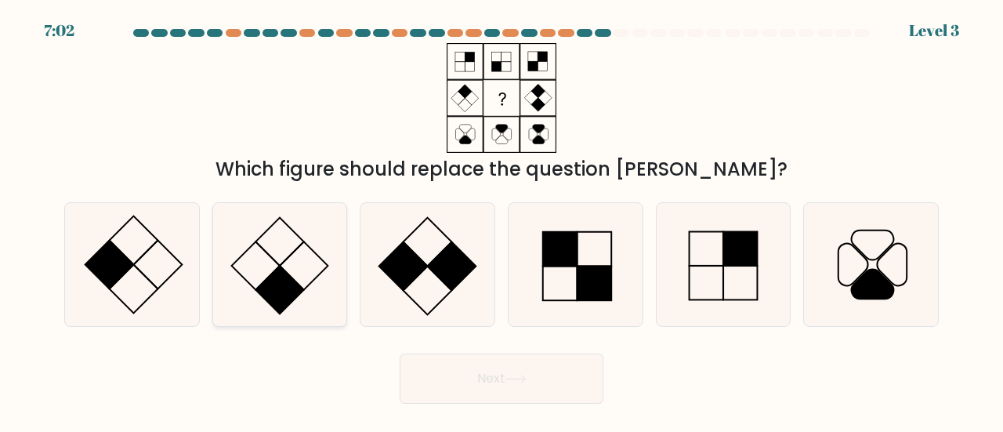
click at [271, 287] on rect at bounding box center [279, 290] width 49 height 49
click at [501, 220] on input "b." at bounding box center [501, 218] width 1 height 4
radio input "true"
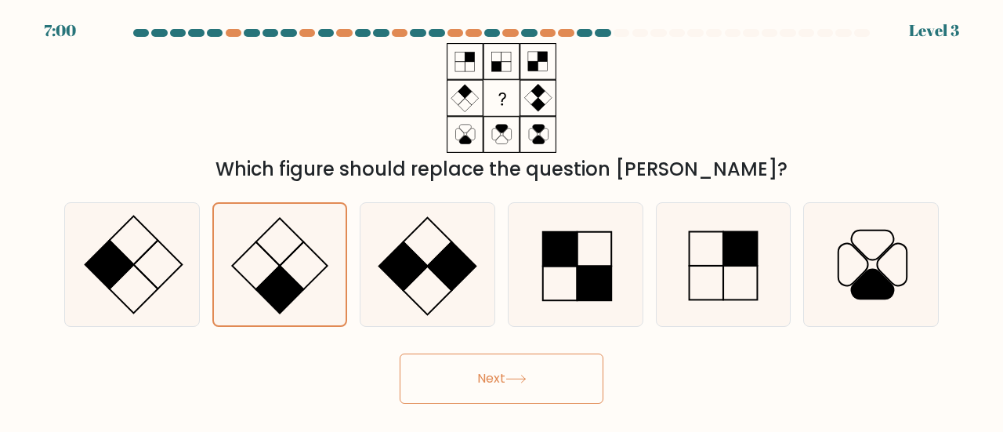
click at [500, 378] on button "Next" at bounding box center [501, 378] width 204 height 50
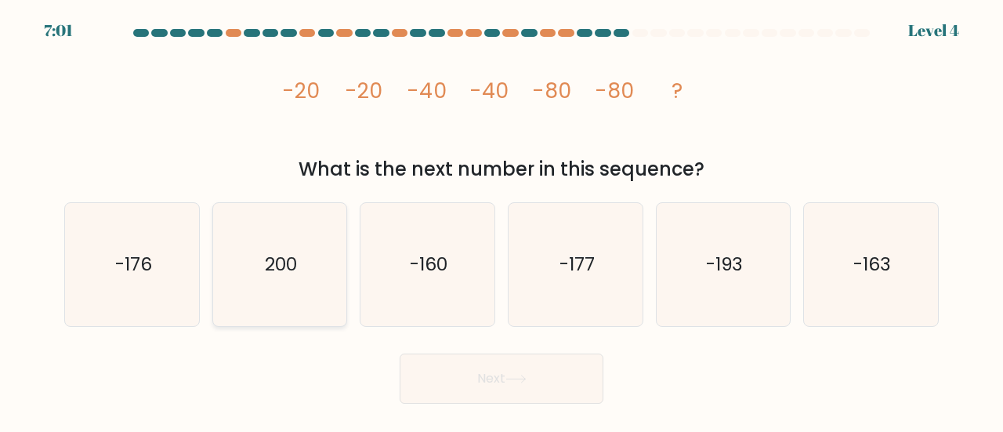
click at [289, 276] on text "200" at bounding box center [281, 264] width 32 height 26
click at [501, 220] on input "b. 200" at bounding box center [501, 218] width 1 height 4
radio input "true"
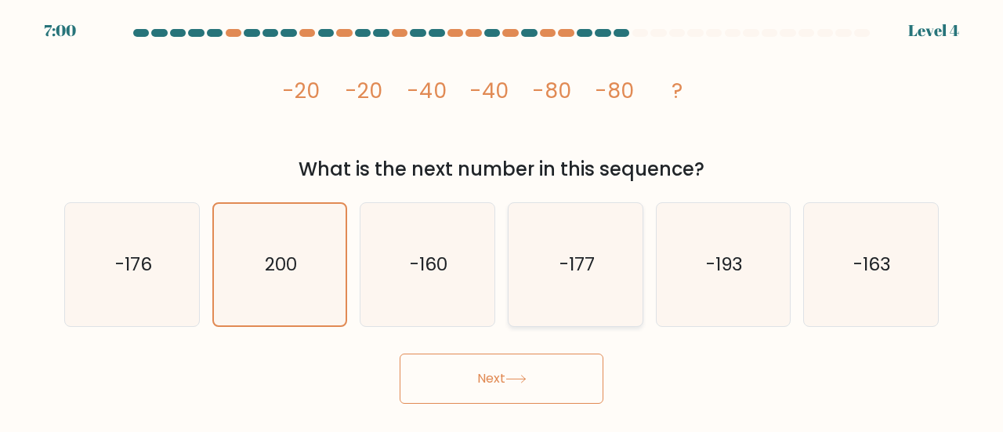
click at [573, 288] on icon "-177" at bounding box center [575, 264] width 123 height 123
click at [502, 220] on input "d. -177" at bounding box center [501, 218] width 1 height 4
radio input "true"
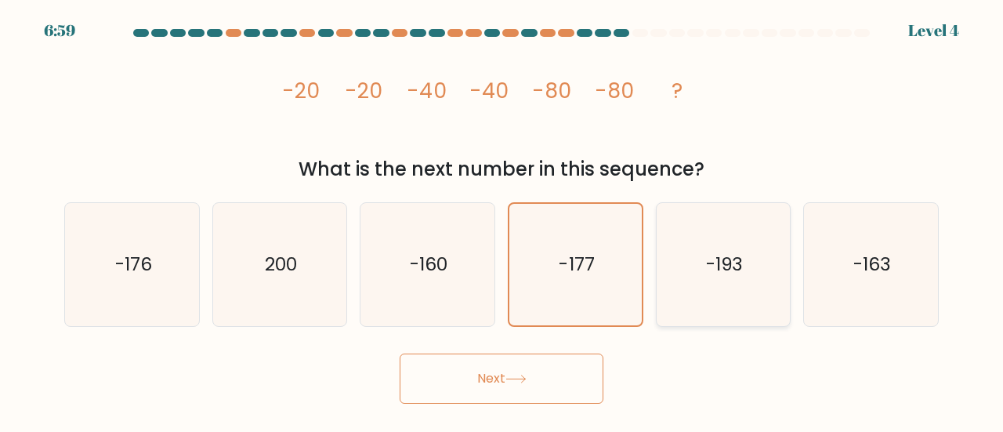
click at [710, 302] on icon "-193" at bounding box center [723, 264] width 123 height 123
click at [502, 220] on input "e. -193" at bounding box center [501, 218] width 1 height 4
radio input "true"
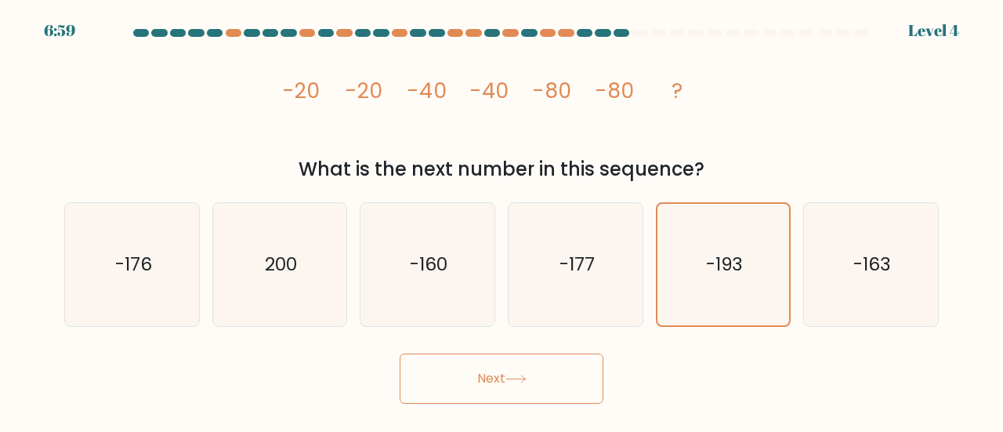
click at [565, 368] on button "Next" at bounding box center [501, 378] width 204 height 50
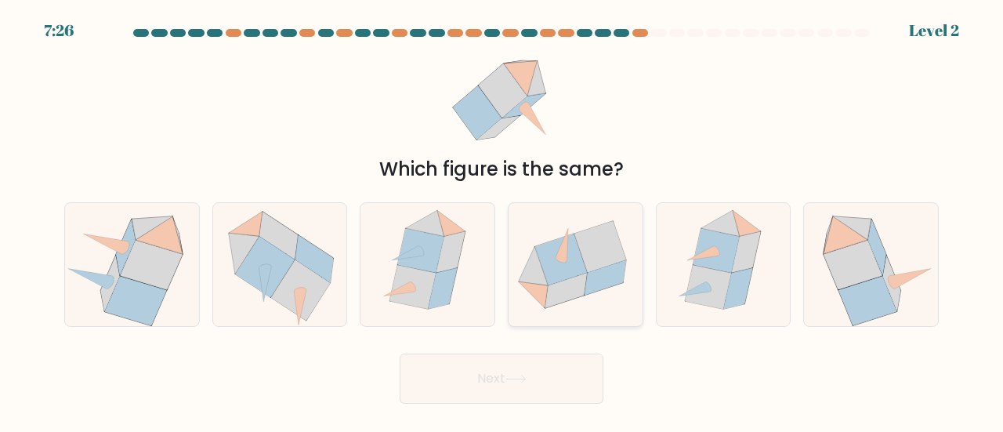
click at [560, 264] on icon at bounding box center [561, 259] width 52 height 52
click at [502, 220] on input "d." at bounding box center [501, 218] width 1 height 4
radio input "true"
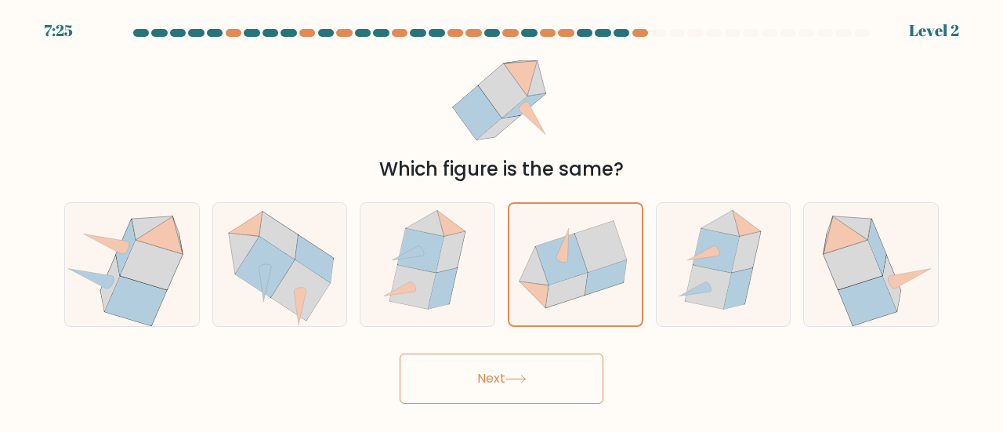
click at [539, 396] on button "Next" at bounding box center [501, 378] width 204 height 50
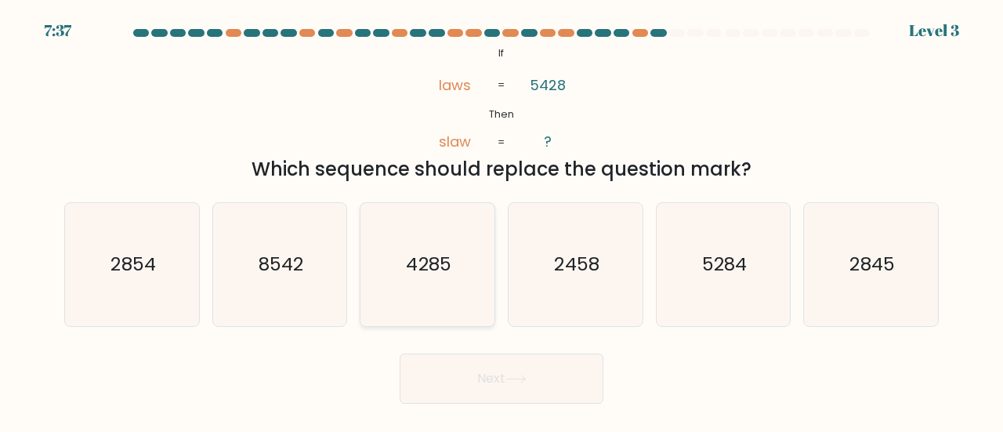
click at [405, 298] on icon "4285" at bounding box center [427, 264] width 123 height 123
click at [501, 220] on input "c. 4285" at bounding box center [501, 218] width 1 height 4
radio input "true"
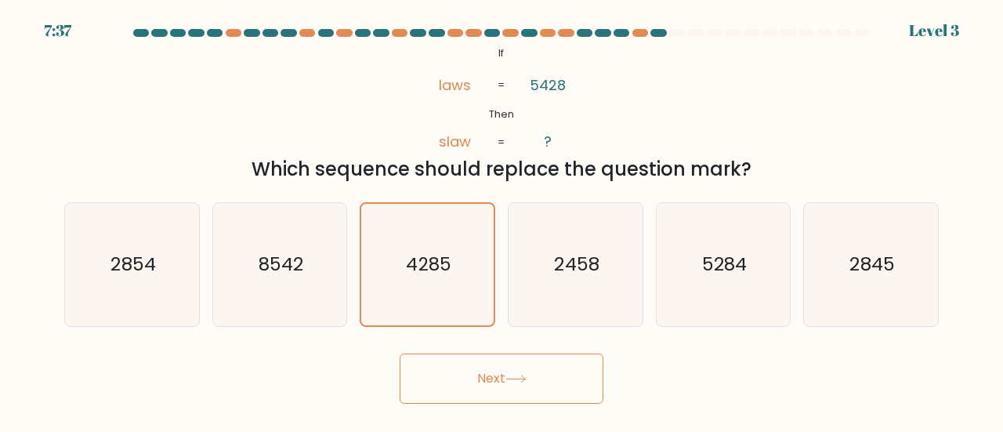
click at [448, 383] on button "Next" at bounding box center [501, 378] width 204 height 50
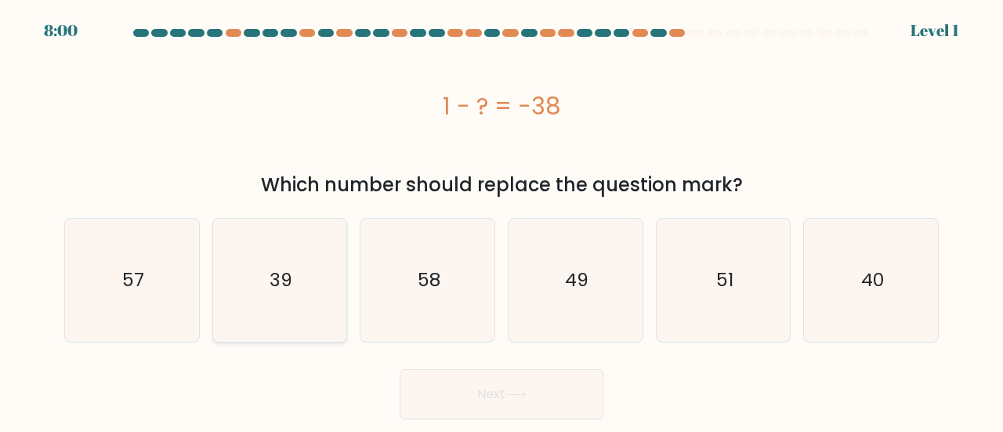
click at [301, 273] on icon "39" at bounding box center [280, 280] width 123 height 123
click at [501, 220] on input "b. 39" at bounding box center [501, 218] width 1 height 4
radio input "true"
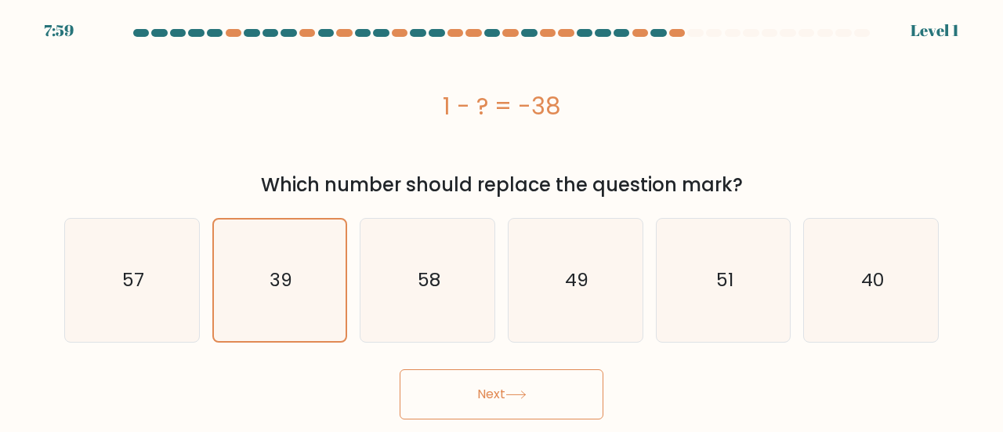
click at [470, 397] on button "Next" at bounding box center [501, 394] width 204 height 50
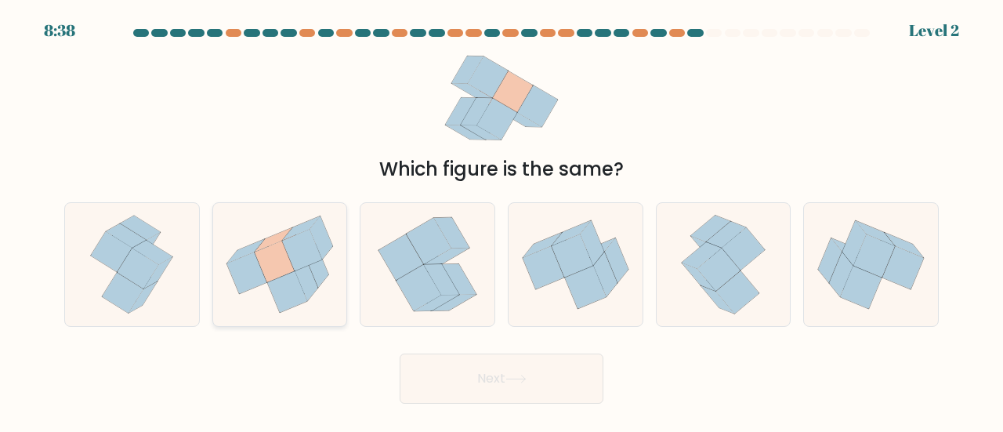
click at [341, 273] on icon at bounding box center [280, 264] width 134 height 120
click at [501, 220] on input "b." at bounding box center [501, 218] width 1 height 4
radio input "true"
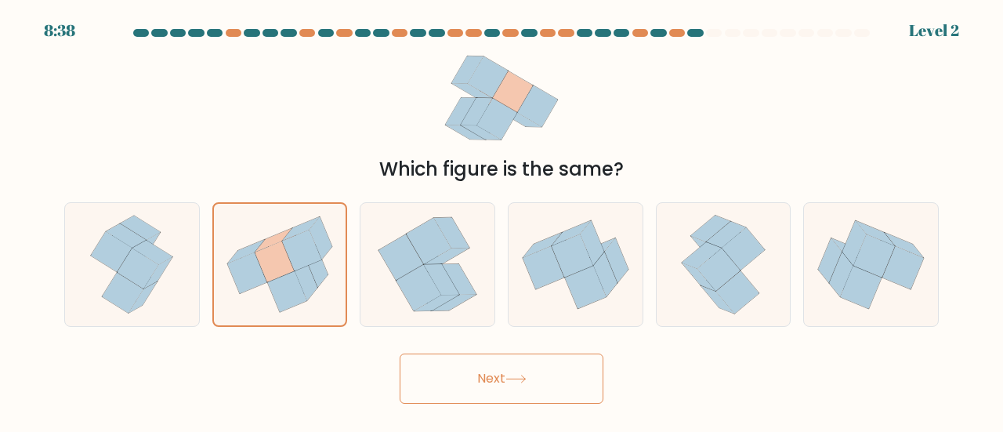
click at [439, 374] on button "Next" at bounding box center [501, 378] width 204 height 50
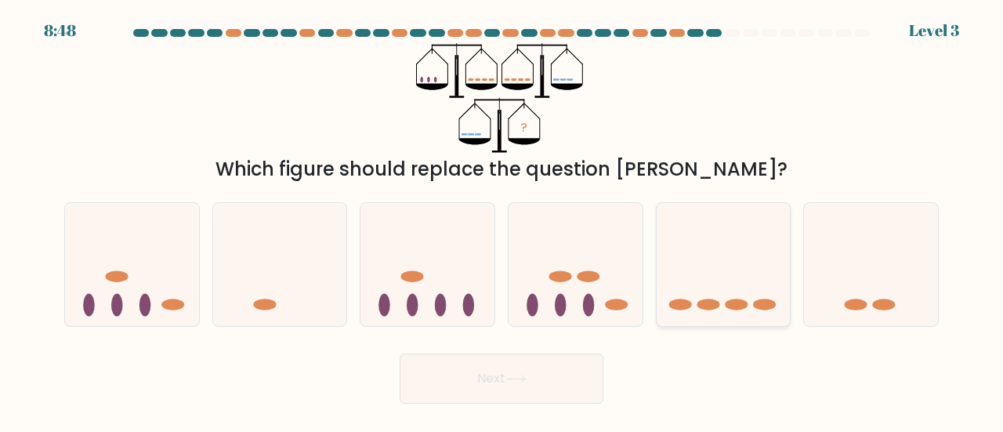
click at [674, 287] on icon at bounding box center [723, 264] width 134 height 110
click at [502, 220] on input "e." at bounding box center [501, 218] width 1 height 4
radio input "true"
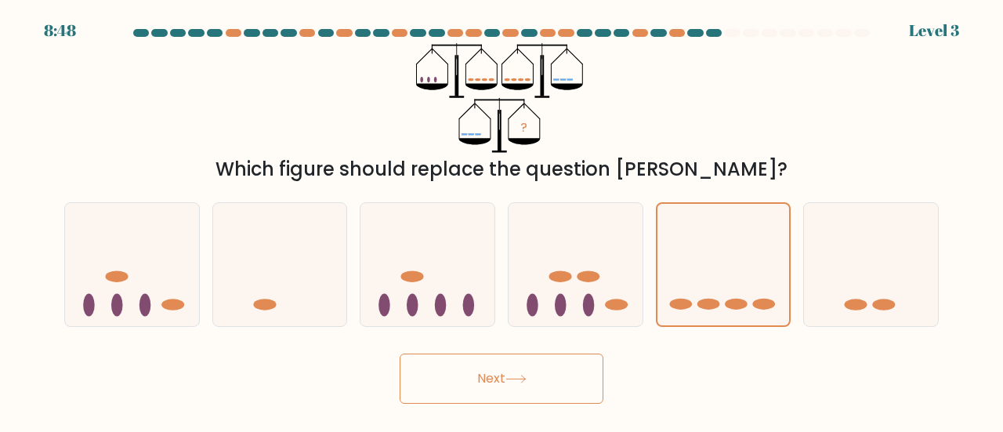
click at [550, 365] on button "Next" at bounding box center [501, 378] width 204 height 50
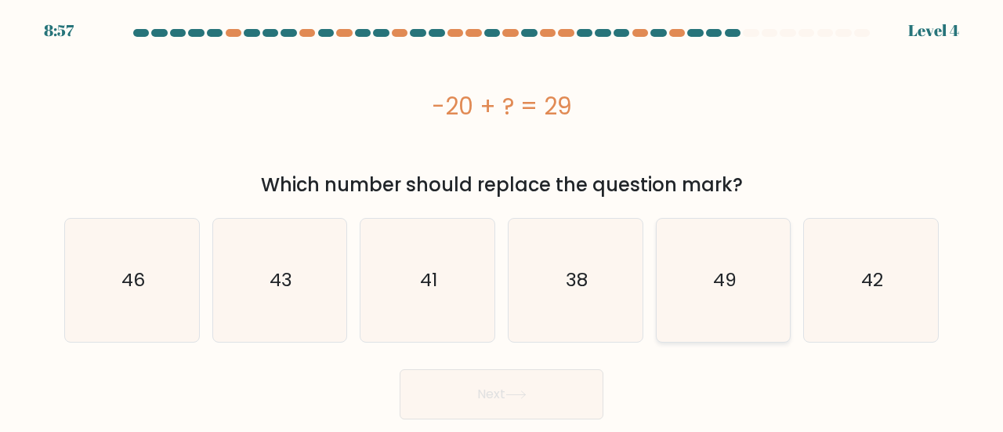
click at [734, 262] on icon "49" at bounding box center [723, 280] width 123 height 123
click at [502, 220] on input "e. 49" at bounding box center [501, 218] width 1 height 4
radio input "true"
click at [547, 380] on button "Next" at bounding box center [501, 394] width 204 height 50
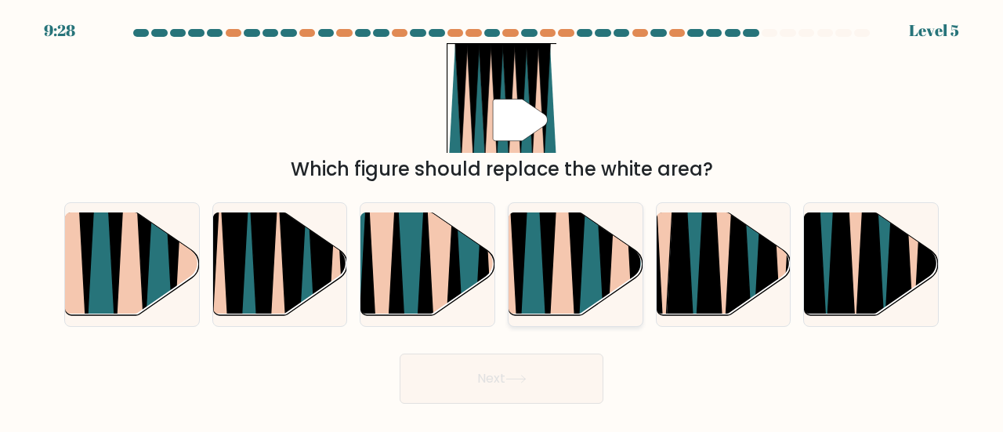
click at [540, 256] on icon at bounding box center [532, 211] width 29 height 267
click at [502, 220] on input "d." at bounding box center [501, 218] width 1 height 4
radio input "true"
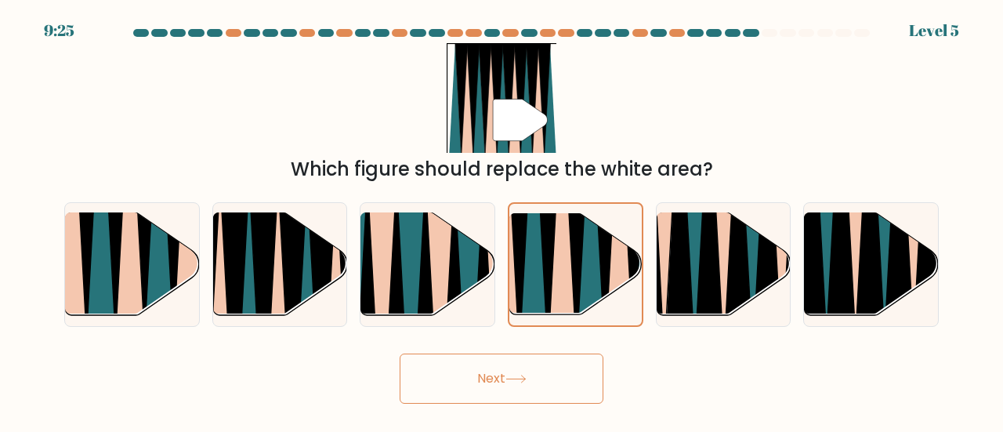
click at [510, 359] on button "Next" at bounding box center [501, 378] width 204 height 50
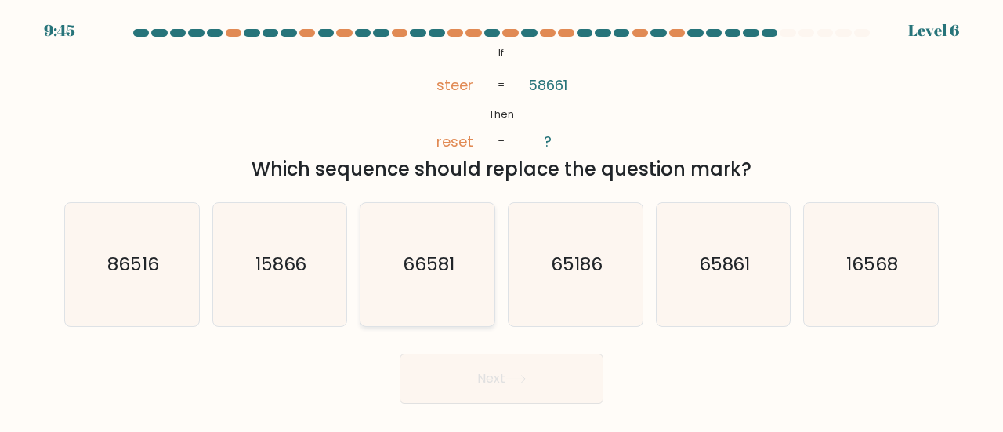
click at [418, 277] on icon "66581" at bounding box center [427, 264] width 123 height 123
click at [501, 220] on input "c. 66581" at bounding box center [501, 218] width 1 height 4
radio input "true"
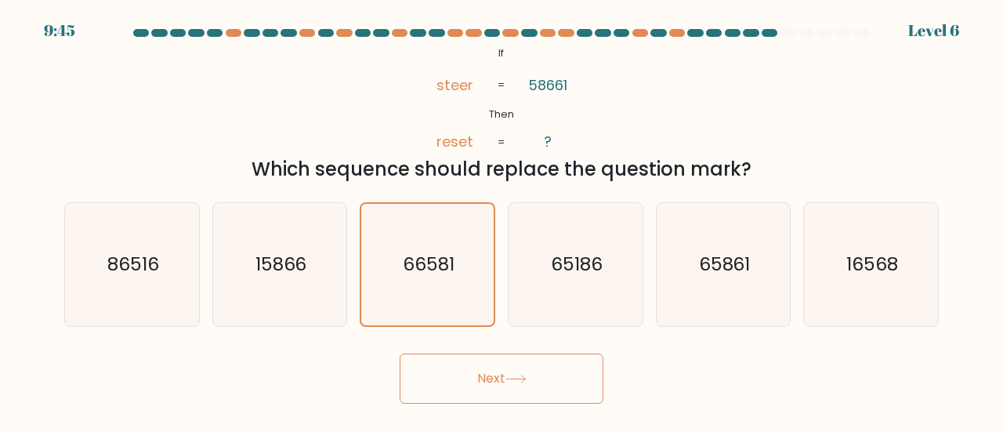
click at [428, 381] on button "Next" at bounding box center [501, 378] width 204 height 50
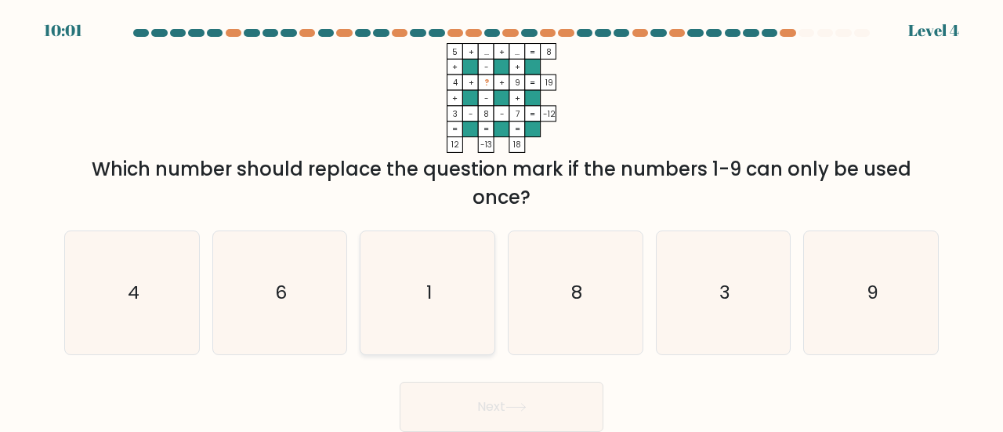
click at [467, 291] on icon "1" at bounding box center [427, 292] width 123 height 123
click at [501, 220] on input "c. 1" at bounding box center [501, 218] width 1 height 4
radio input "true"
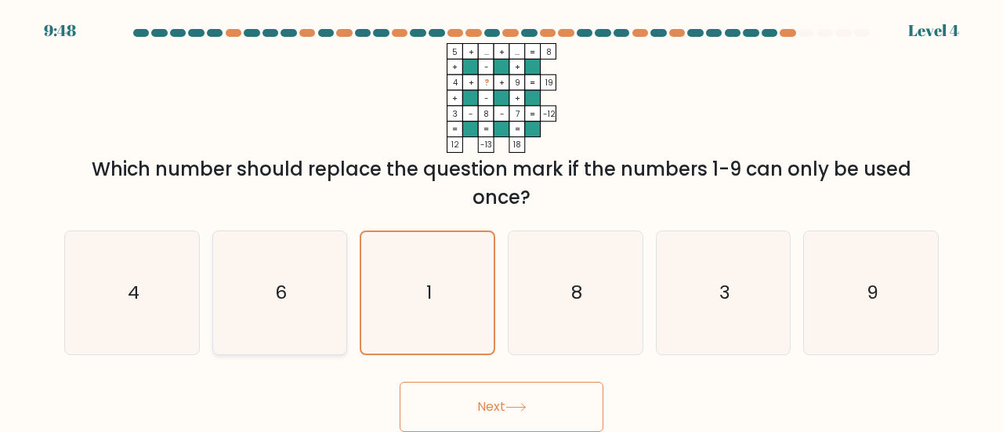
click at [277, 278] on icon "6" at bounding box center [280, 292] width 123 height 123
click at [501, 220] on input "b. 6" at bounding box center [501, 218] width 1 height 4
radio input "true"
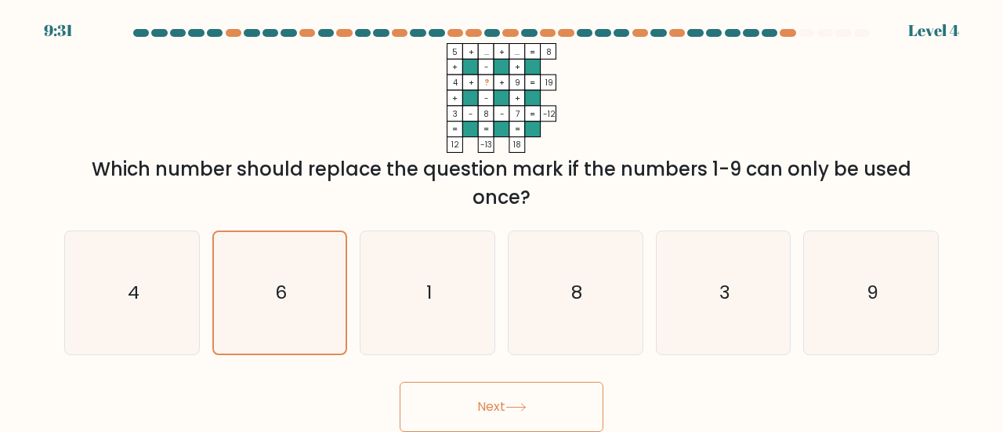
click at [512, 401] on button "Next" at bounding box center [501, 406] width 204 height 50
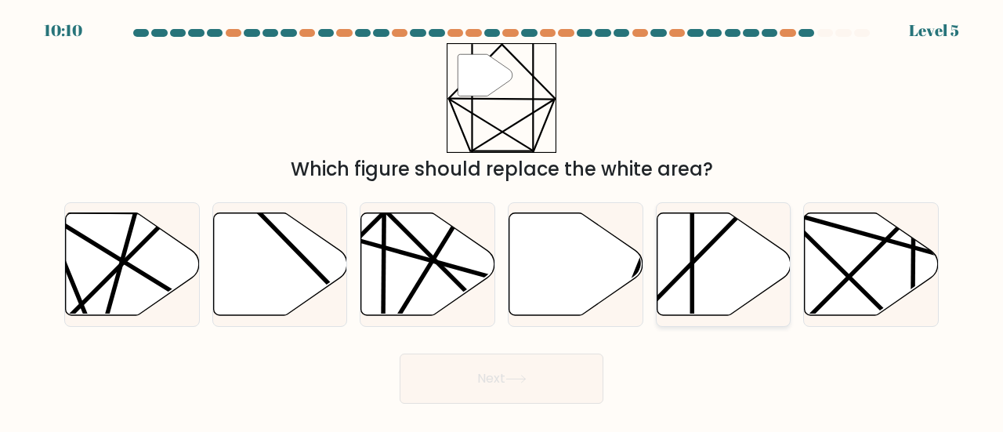
click at [683, 286] on icon at bounding box center [723, 263] width 134 height 103
click at [502, 220] on input "e." at bounding box center [501, 218] width 1 height 4
radio input "true"
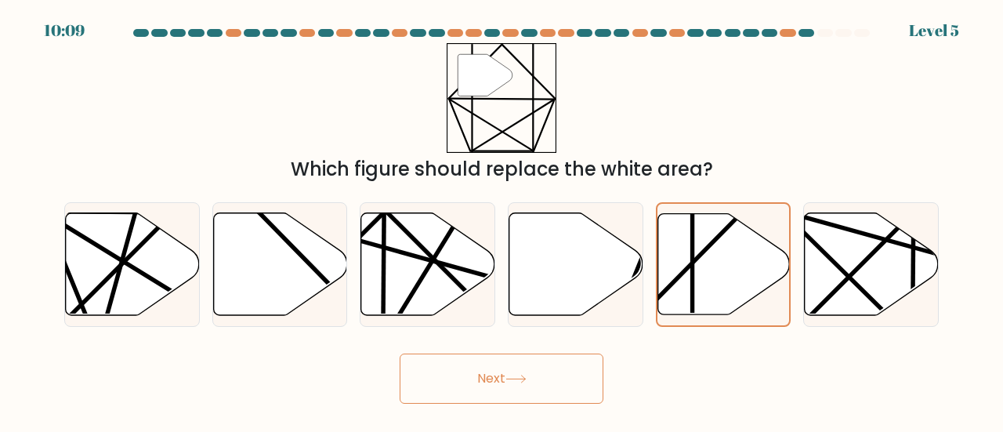
click at [539, 375] on button "Next" at bounding box center [501, 378] width 204 height 50
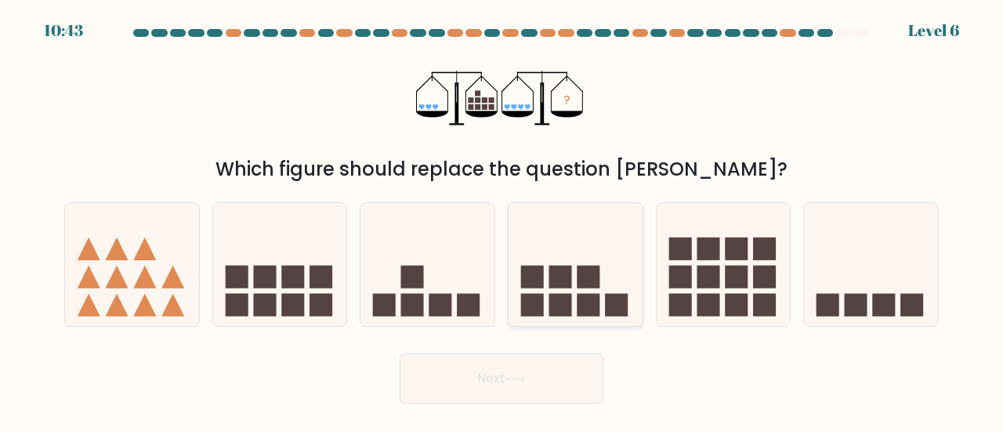
click at [599, 287] on rect at bounding box center [588, 277] width 23 height 23
click at [502, 220] on input "d." at bounding box center [501, 218] width 1 height 4
radio input "true"
click at [553, 380] on button "Next" at bounding box center [501, 378] width 204 height 50
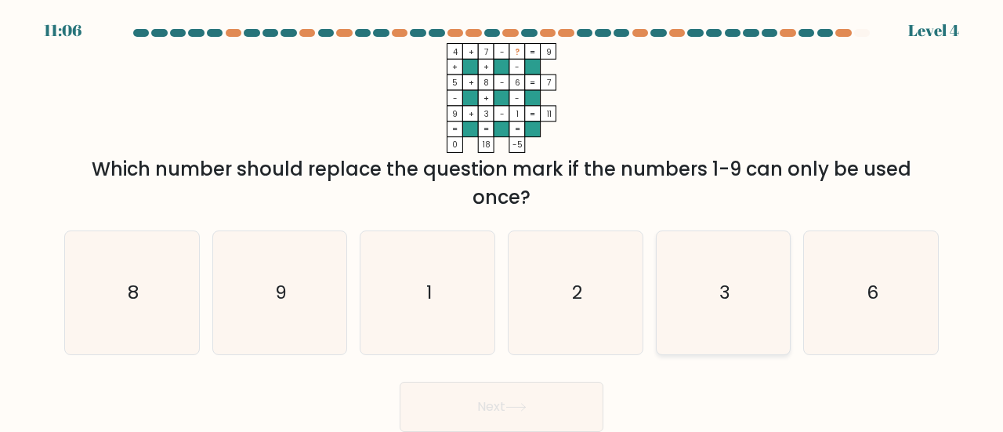
drag, startPoint x: 702, startPoint y: 265, endPoint x: 703, endPoint y: 278, distance: 13.4
click at [702, 266] on icon "3" at bounding box center [723, 292] width 123 height 123
click at [502, 220] on input "e. 3" at bounding box center [501, 218] width 1 height 4
radio input "true"
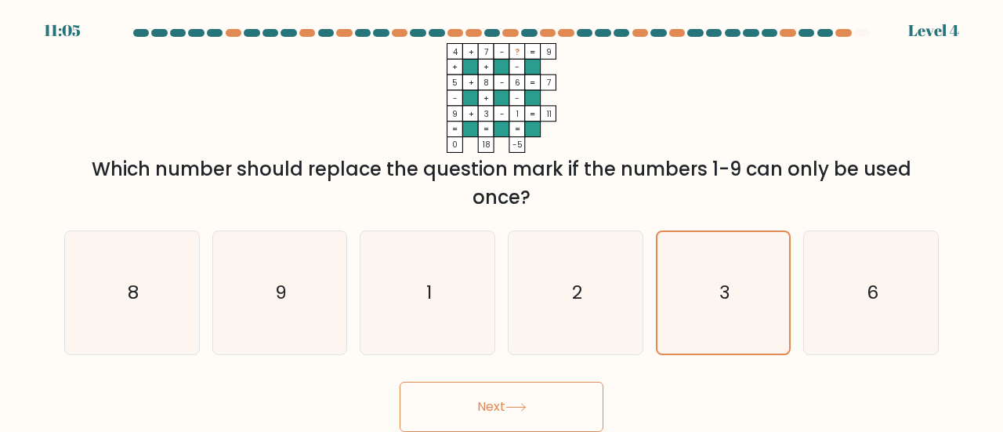
click at [571, 402] on button "Next" at bounding box center [501, 406] width 204 height 50
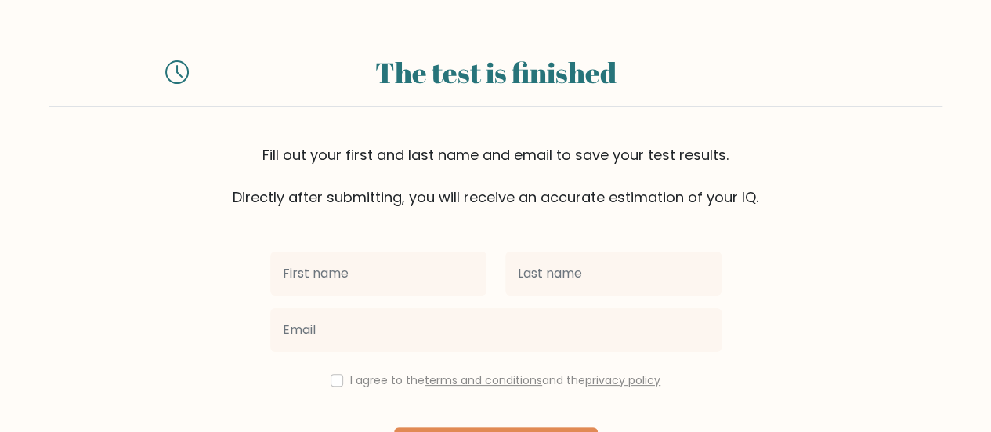
click at [373, 276] on input "text" at bounding box center [378, 273] width 216 height 44
type input "Brain Jandel"
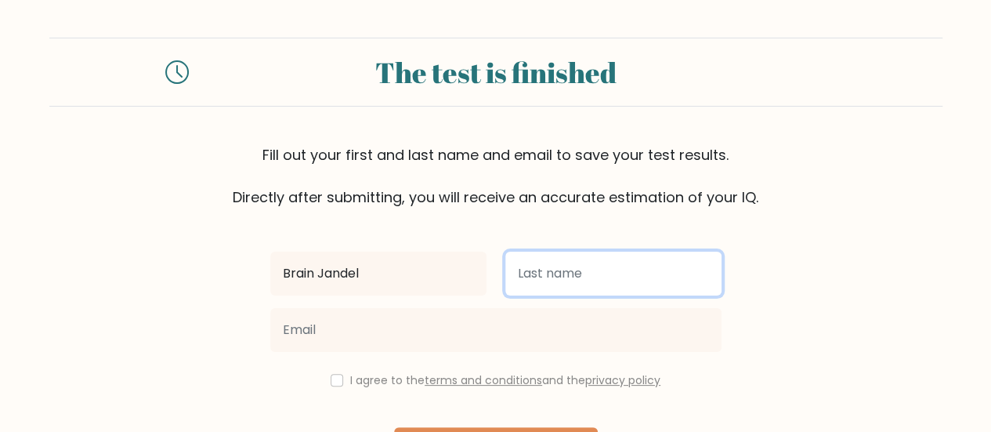
click at [566, 266] on input "text" at bounding box center [613, 273] width 216 height 44
type input "Guzman"
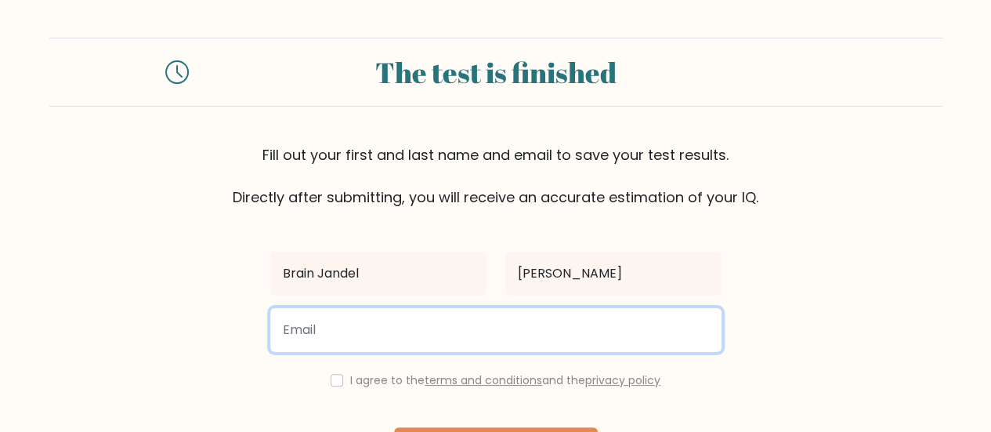
click at [501, 329] on input "email" at bounding box center [495, 330] width 451 height 44
type input "[EMAIL_ADDRESS][DOMAIN_NAME]"
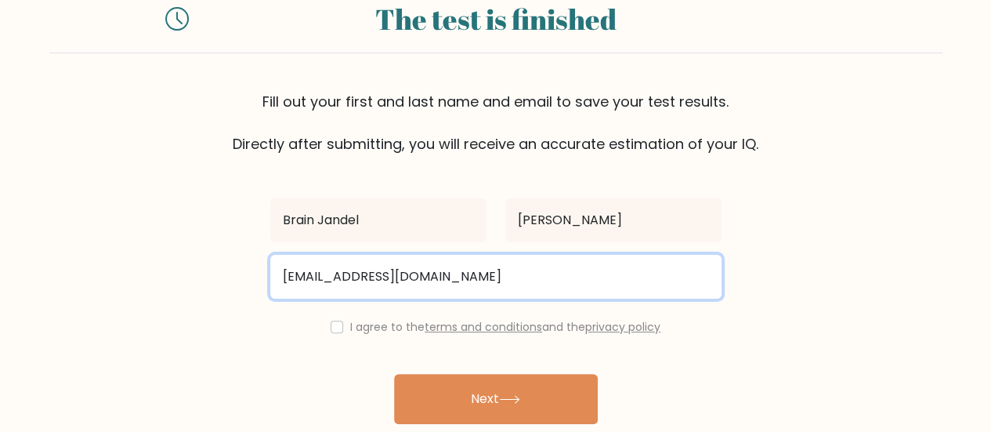
scroll to position [78, 0]
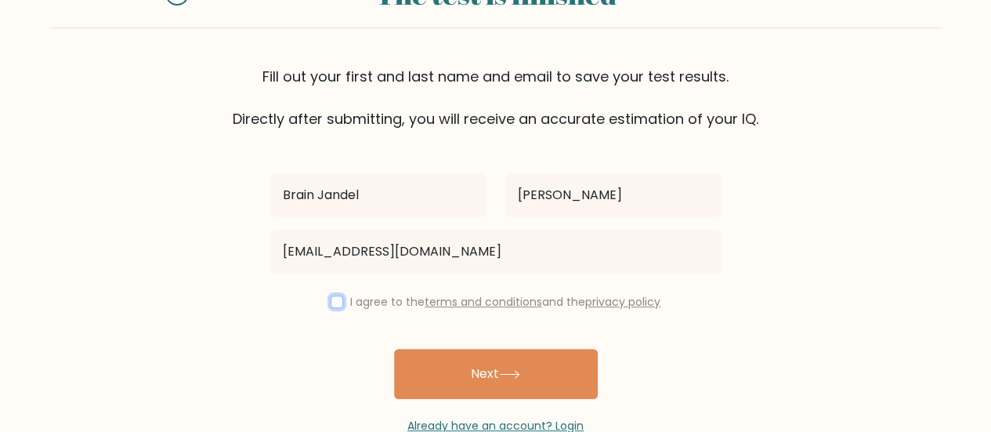
click at [334, 299] on input "checkbox" at bounding box center [337, 301] width 13 height 13
checkbox input "true"
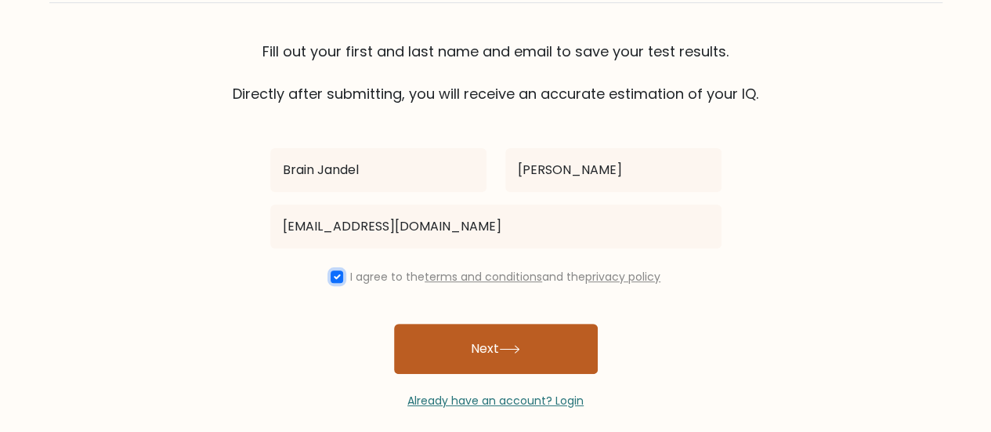
scroll to position [117, 0]
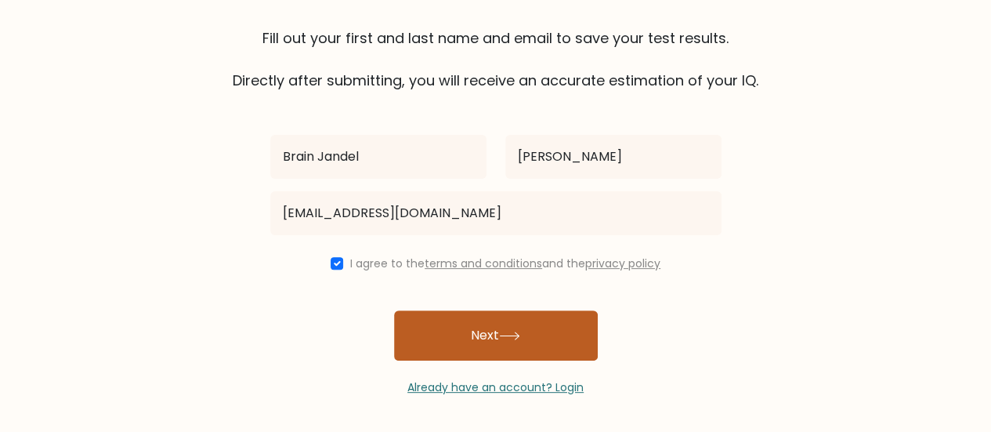
click at [528, 335] on button "Next" at bounding box center [496, 335] width 204 height 50
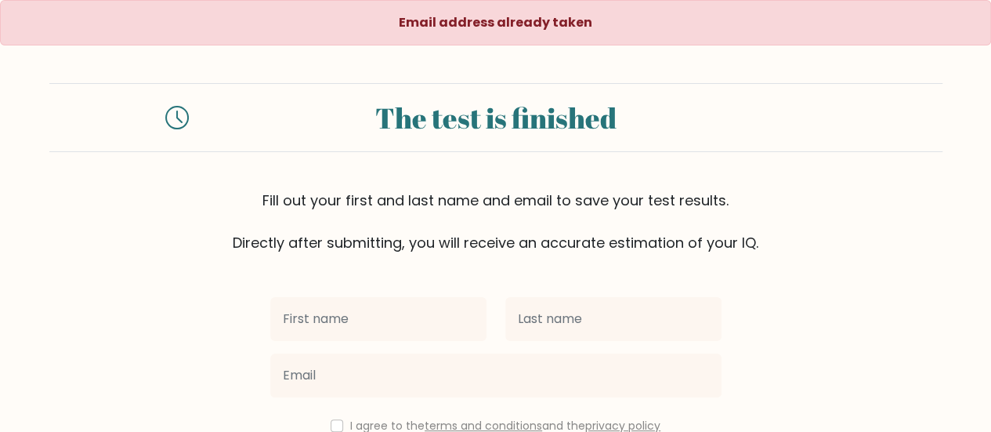
click at [326, 344] on div at bounding box center [378, 319] width 235 height 56
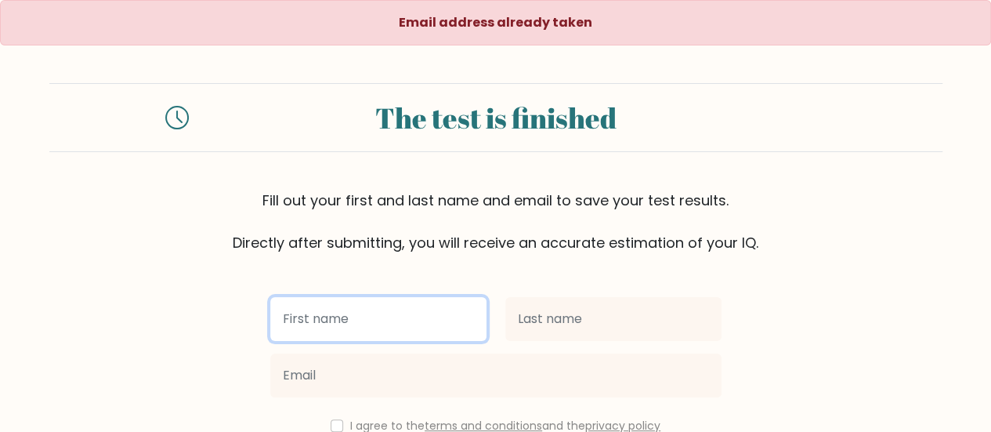
drag, startPoint x: 339, startPoint y: 320, endPoint x: 389, endPoint y: 336, distance: 52.8
click at [339, 320] on input "text" at bounding box center [378, 319] width 216 height 44
type input "Brain Jandel"
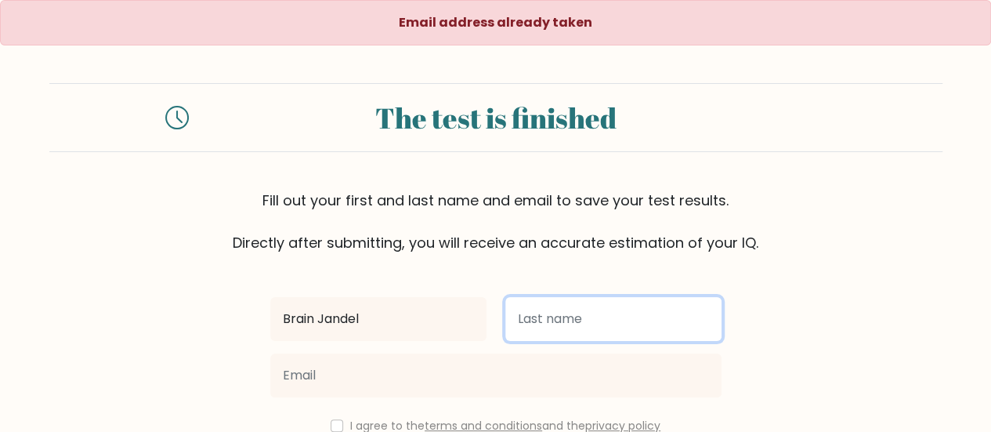
click at [572, 335] on input "text" at bounding box center [613, 319] width 216 height 44
type input "[PERSON_NAME]"
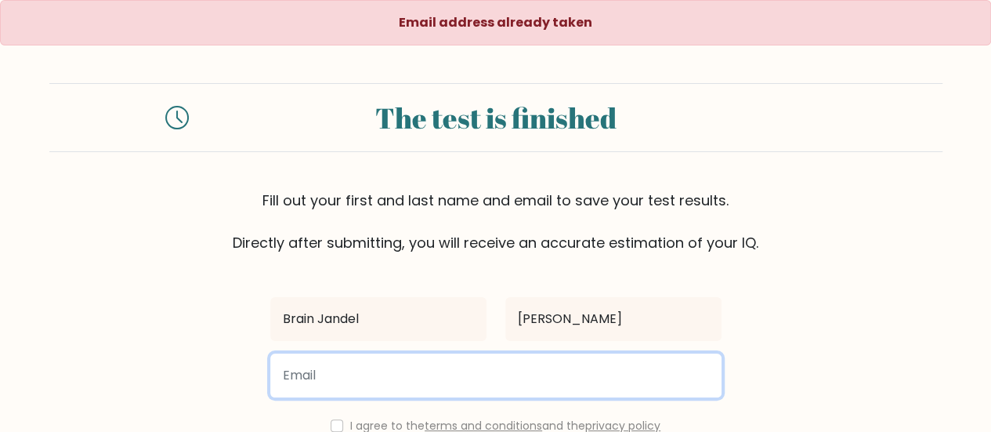
click at [404, 372] on input "email" at bounding box center [495, 375] width 451 height 44
type input "[EMAIL_ADDRESS][DOMAIN_NAME]"
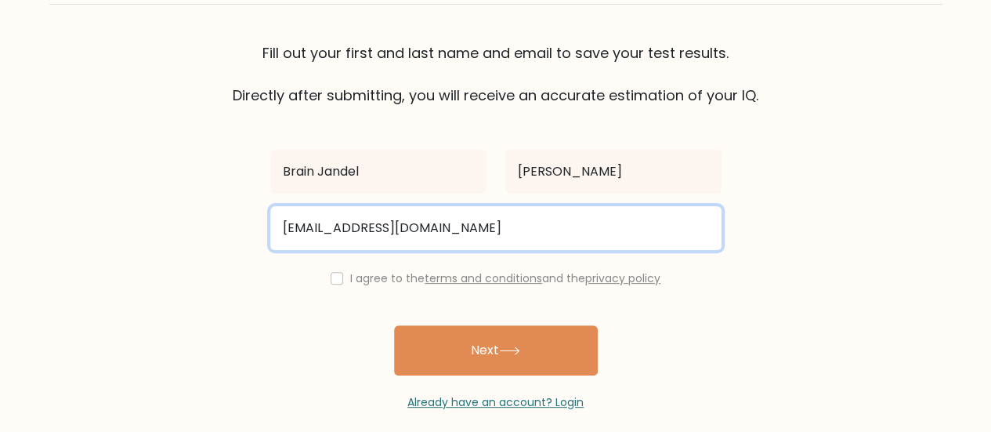
scroll to position [161, 0]
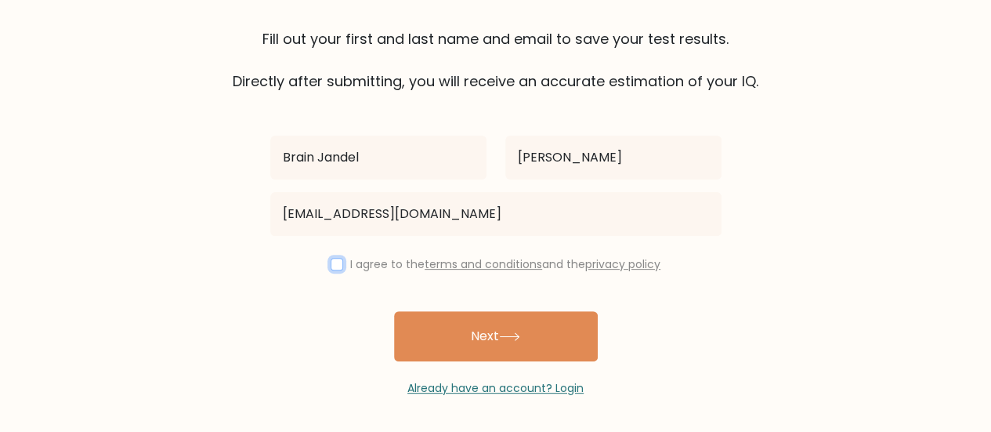
click at [331, 266] on input "checkbox" at bounding box center [337, 264] width 13 height 13
checkbox input "true"
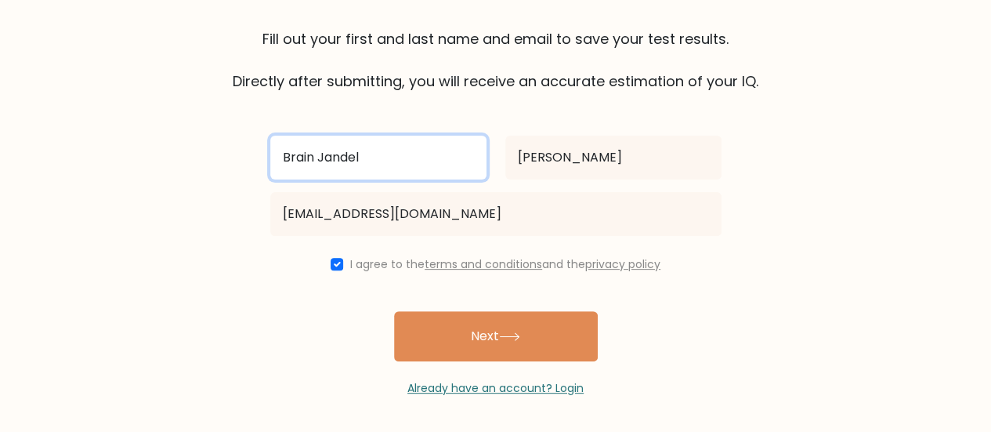
click at [378, 162] on input "Brain Jandel" at bounding box center [378, 157] width 216 height 44
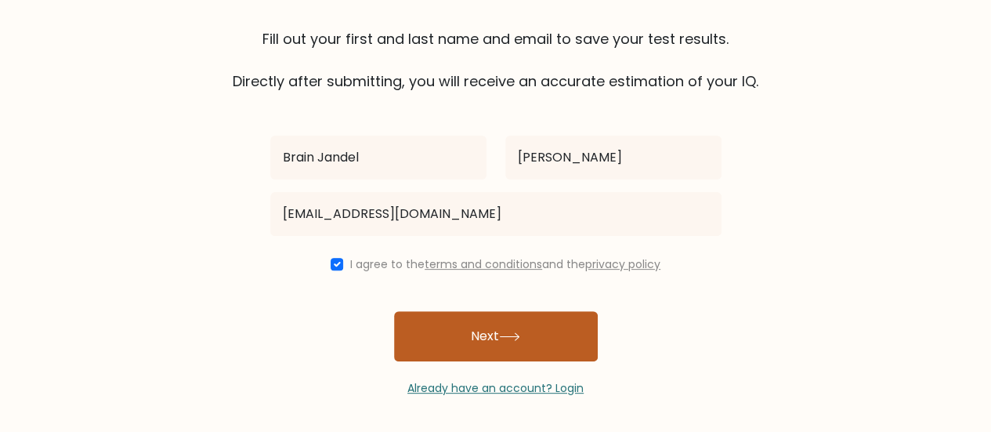
click at [438, 345] on button "Next" at bounding box center [496, 336] width 204 height 50
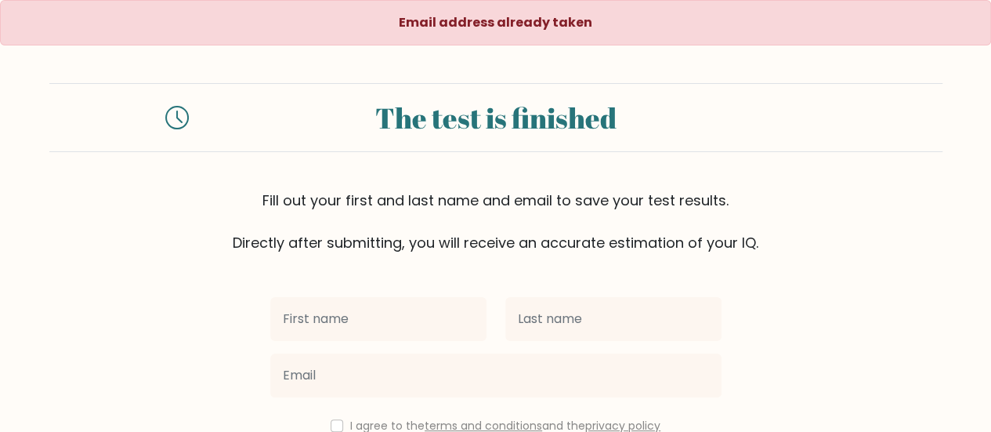
click at [805, 93] on div "The test is finished" at bounding box center [495, 117] width 893 height 69
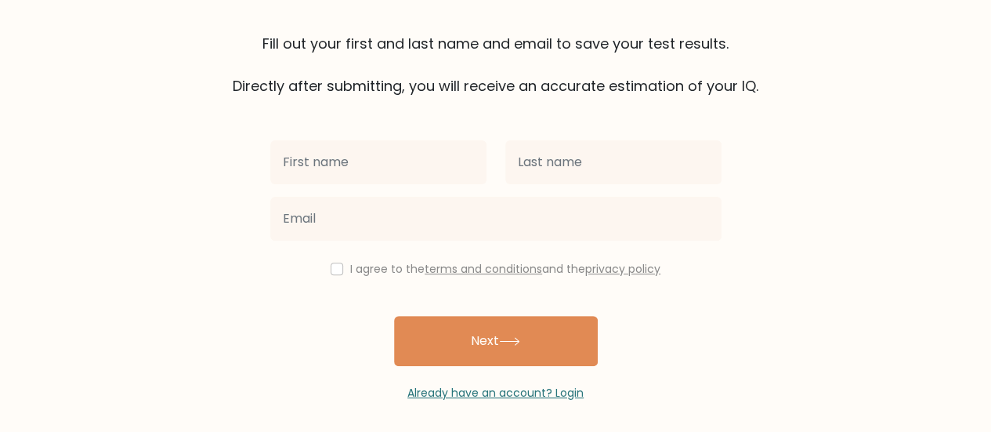
scroll to position [161, 0]
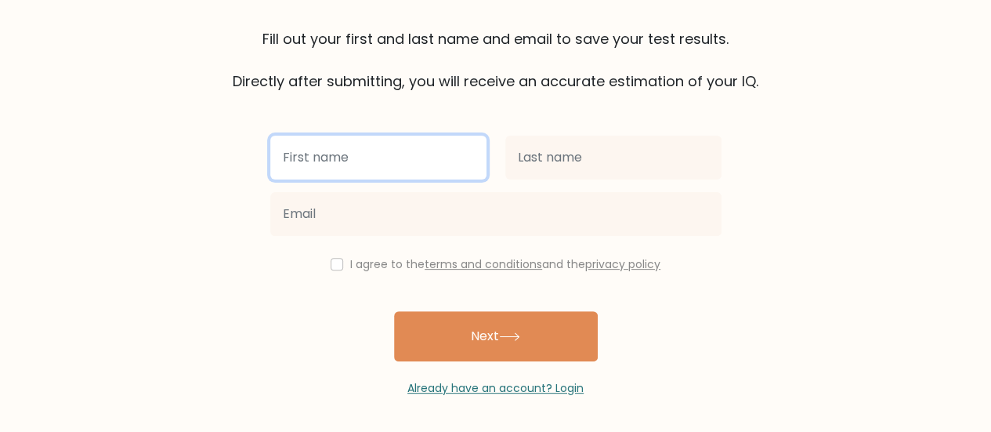
click at [335, 164] on input "text" at bounding box center [378, 157] width 216 height 44
type input "Brain Jandel"
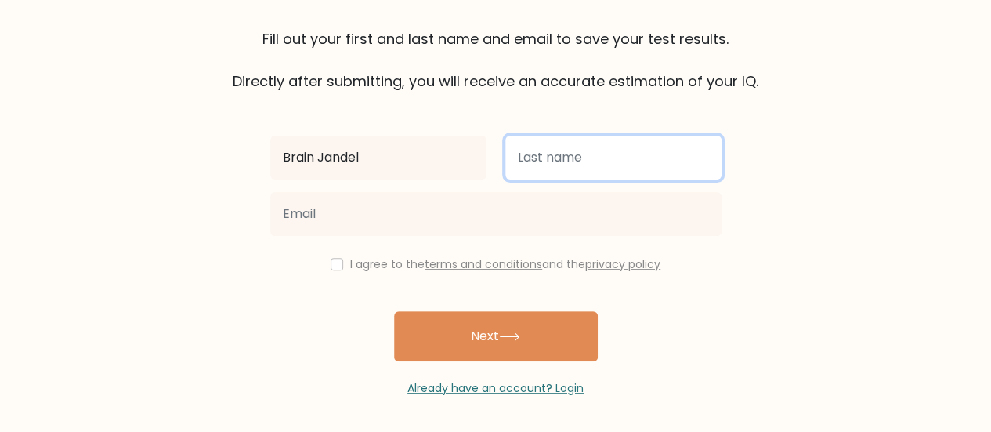
click at [556, 165] on input "text" at bounding box center [613, 157] width 216 height 44
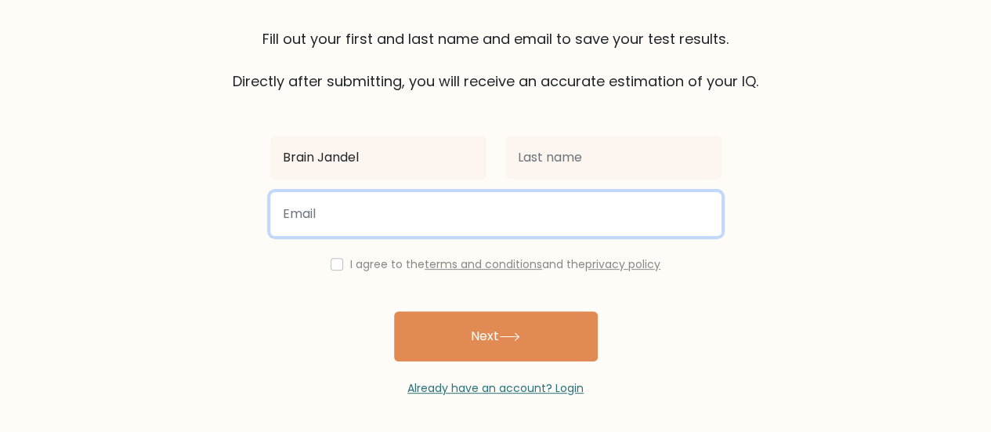
click at [504, 206] on input "email" at bounding box center [495, 214] width 451 height 44
type input "bjguzman1148@gmail.com"
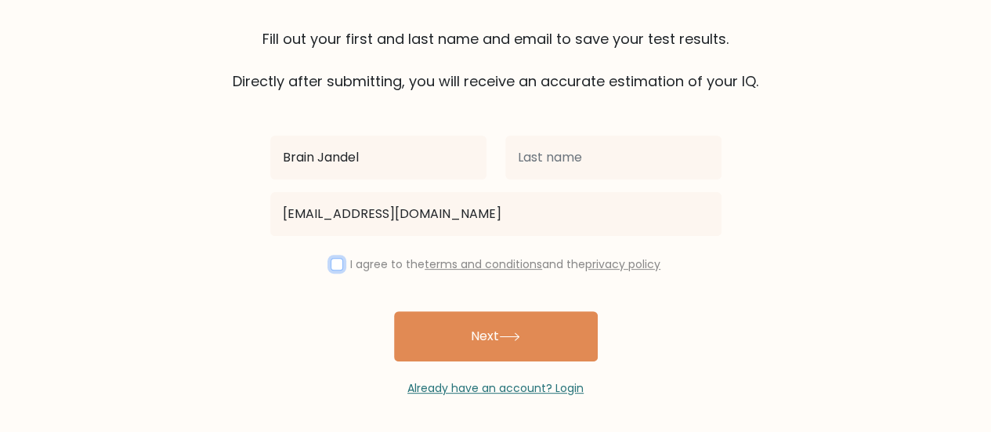
click at [334, 266] on input "checkbox" at bounding box center [337, 264] width 13 height 13
checkbox input "true"
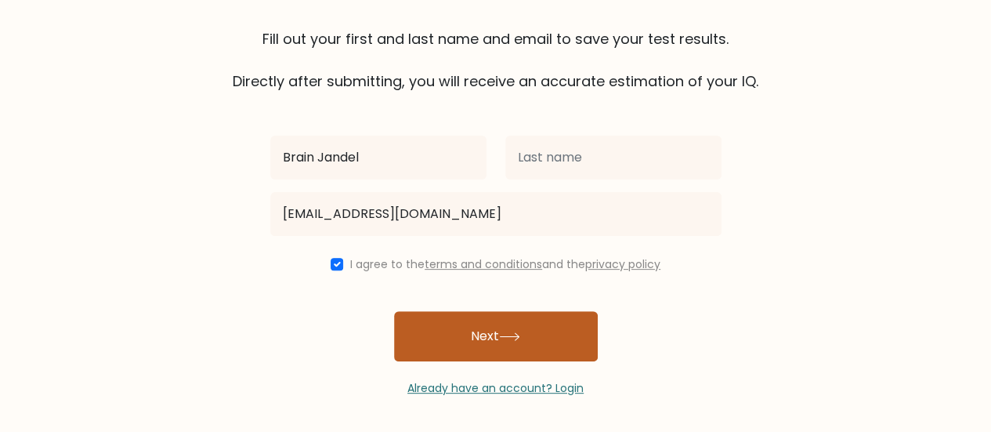
click at [450, 341] on button "Next" at bounding box center [496, 336] width 204 height 50
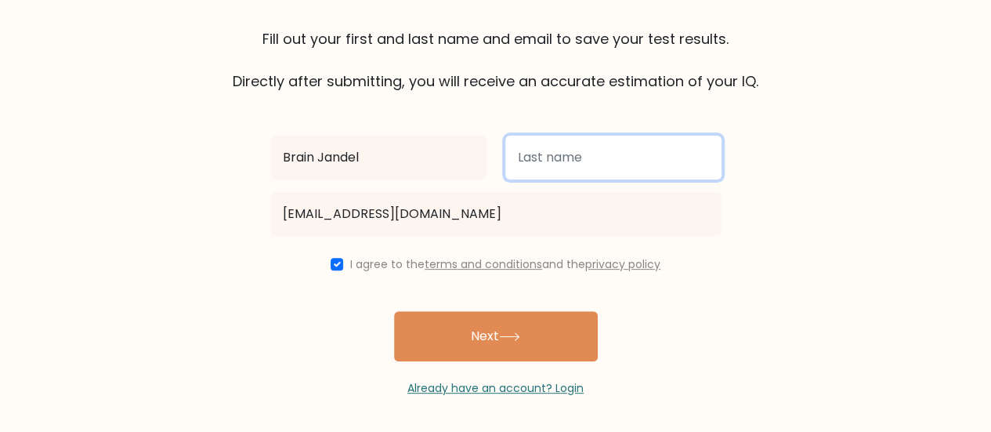
click at [550, 154] on input "text" at bounding box center [613, 157] width 216 height 44
type input "[PERSON_NAME]"
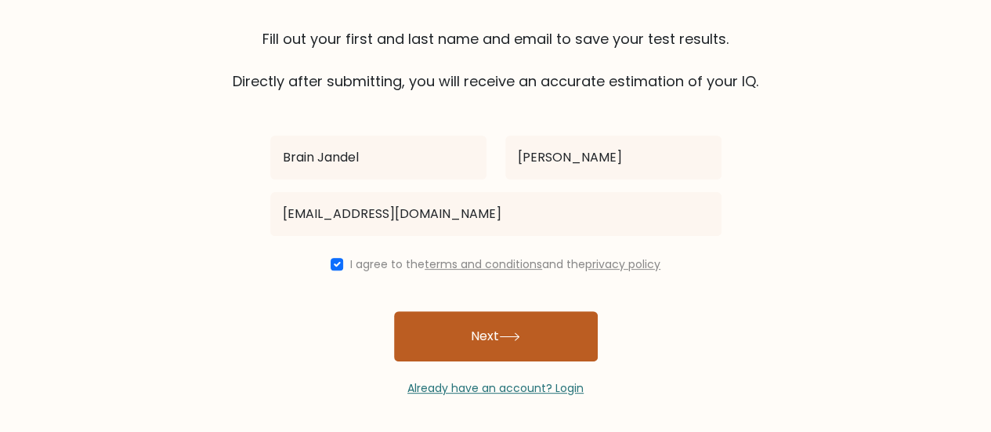
click at [499, 317] on button "Next" at bounding box center [496, 336] width 204 height 50
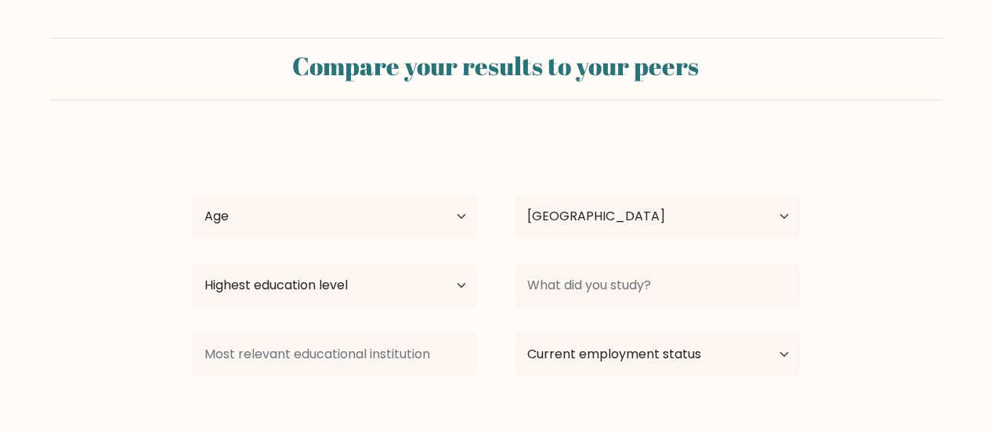
select select "PH"
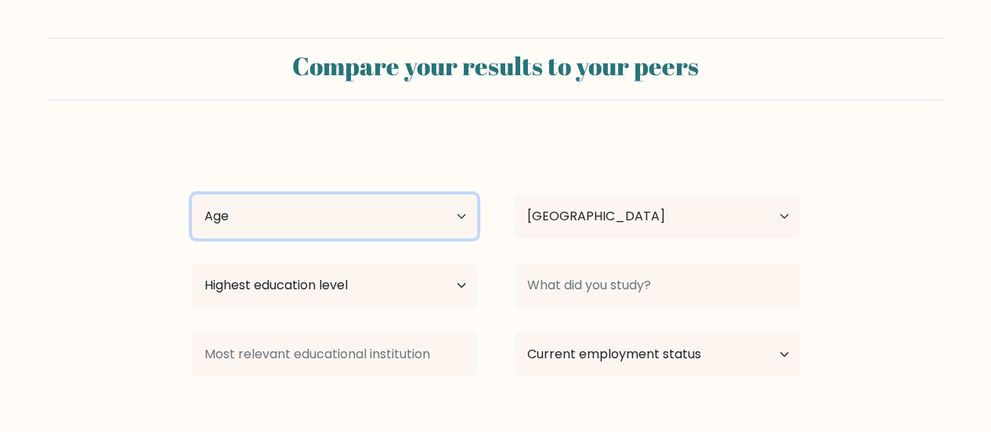
click at [379, 226] on select "Age Under [DEMOGRAPHIC_DATA] [DEMOGRAPHIC_DATA] [DEMOGRAPHIC_DATA] [DEMOGRAPHIC…" at bounding box center [334, 216] width 285 height 44
select select "25_34"
click at [192, 194] on select "Age Under [DEMOGRAPHIC_DATA] [DEMOGRAPHIC_DATA] [DEMOGRAPHIC_DATA] [DEMOGRAPHIC…" at bounding box center [334, 216] width 285 height 44
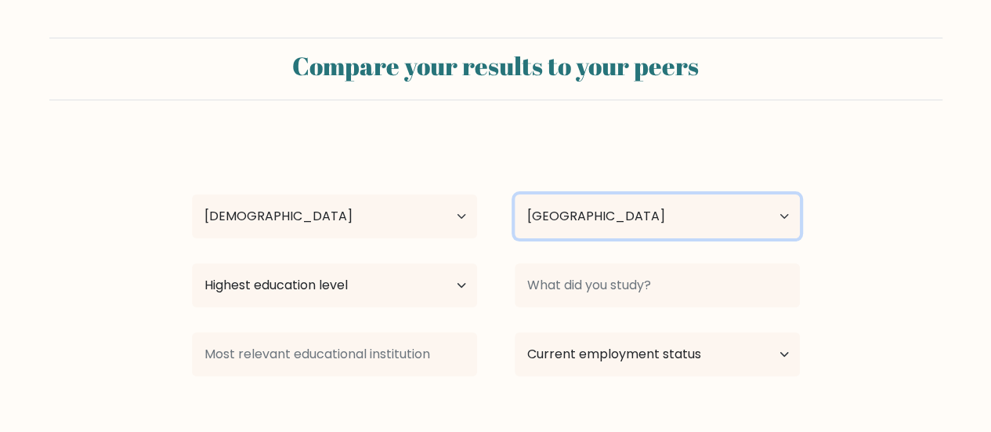
click at [612, 225] on select "Country [GEOGRAPHIC_DATA] [GEOGRAPHIC_DATA] [GEOGRAPHIC_DATA] [US_STATE] [GEOGR…" at bounding box center [657, 216] width 285 height 44
click at [515, 194] on select "Country [GEOGRAPHIC_DATA] [GEOGRAPHIC_DATA] [GEOGRAPHIC_DATA] [US_STATE] [GEOGR…" at bounding box center [657, 216] width 285 height 44
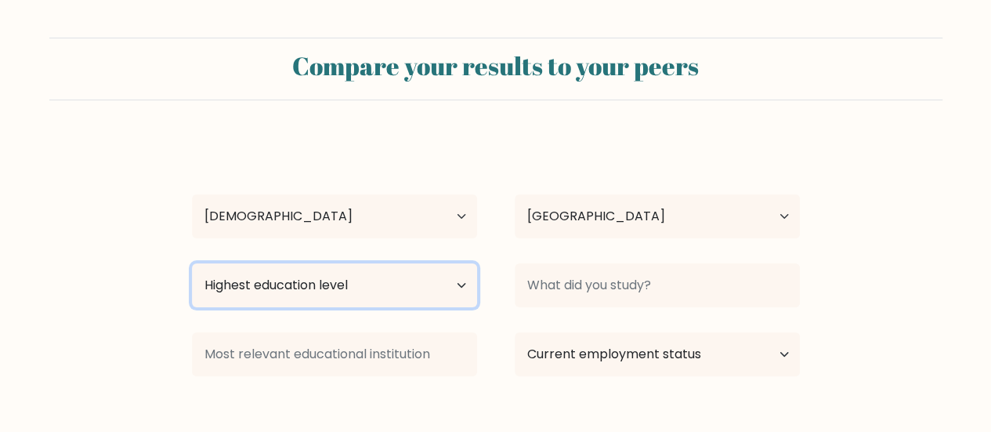
click at [294, 280] on select "Highest education level No schooling Primary Lower Secondary Upper Secondary Oc…" at bounding box center [334, 285] width 285 height 44
select select "bachelors_degree"
click at [192, 263] on select "Highest education level No schooling Primary Lower Secondary Upper Secondary Oc…" at bounding box center [334, 285] width 285 height 44
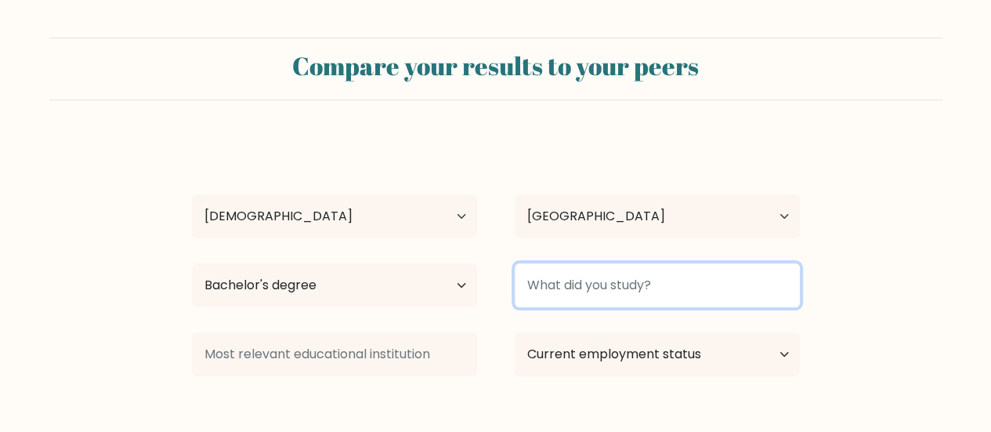
click at [583, 276] on input at bounding box center [657, 285] width 285 height 44
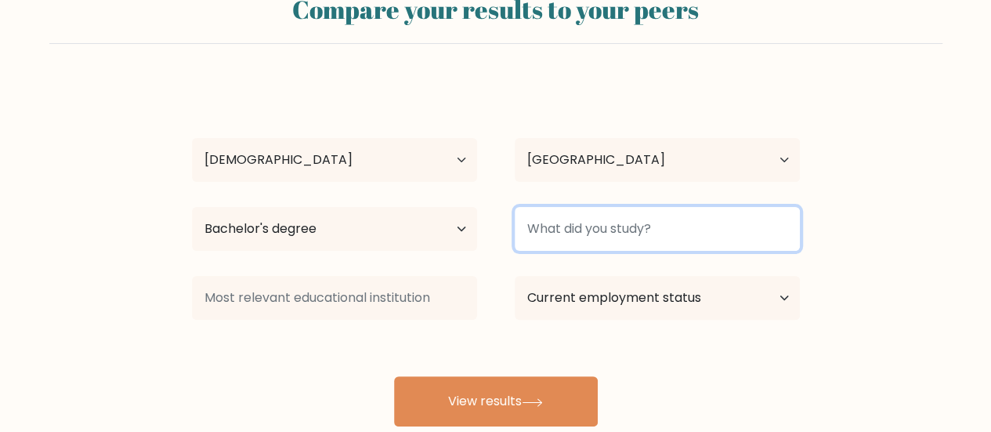
scroll to position [78, 0]
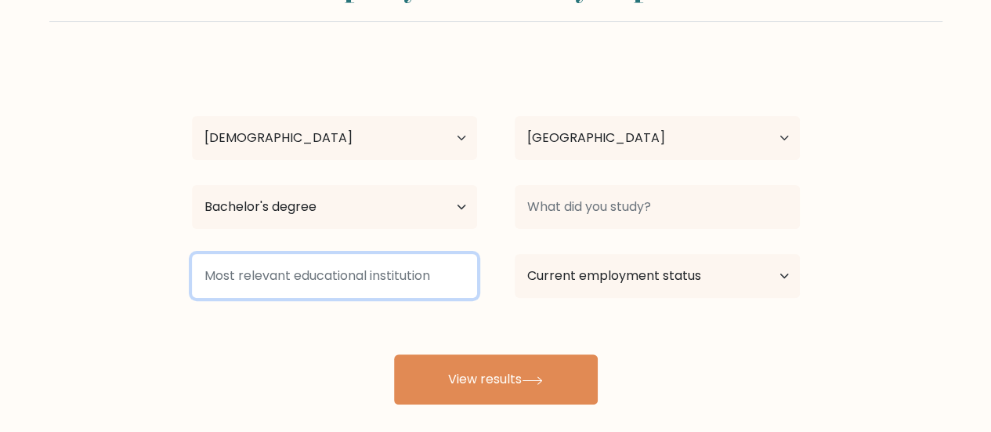
click at [450, 290] on input at bounding box center [334, 276] width 285 height 44
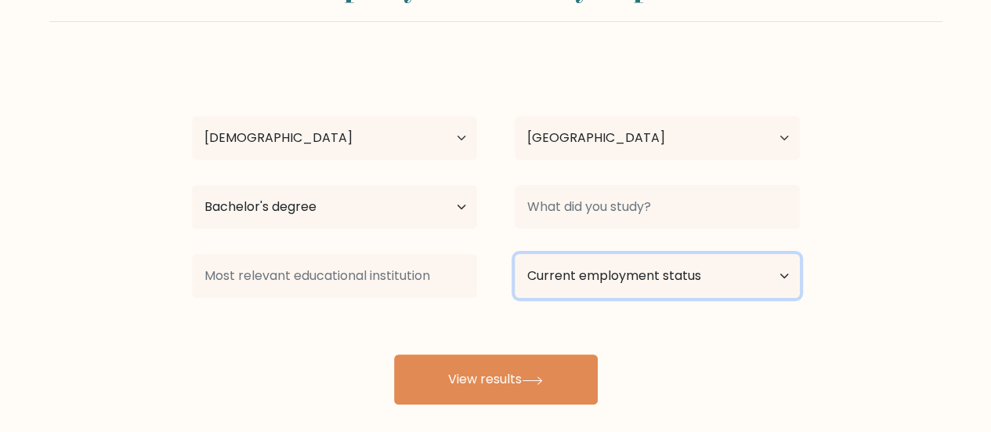
click at [633, 278] on select "Current employment status Employed Student Retired Other / prefer not to answer" at bounding box center [657, 276] width 285 height 44
select select "employed"
click at [515, 254] on select "Current employment status Employed Student Retired Other / prefer not to answer" at bounding box center [657, 276] width 285 height 44
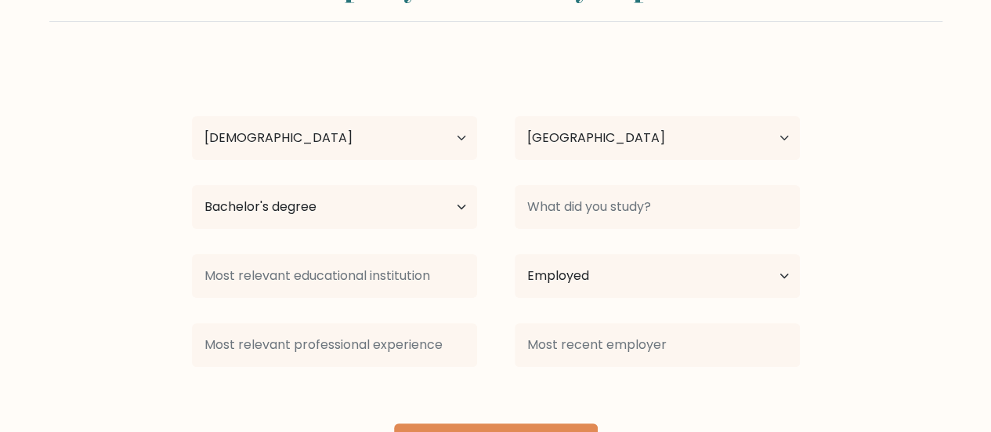
click at [513, 386] on div "Brain [PERSON_NAME] Age Under [DEMOGRAPHIC_DATA] [DEMOGRAPHIC_DATA] [DEMOGRAPHI…" at bounding box center [495, 267] width 627 height 414
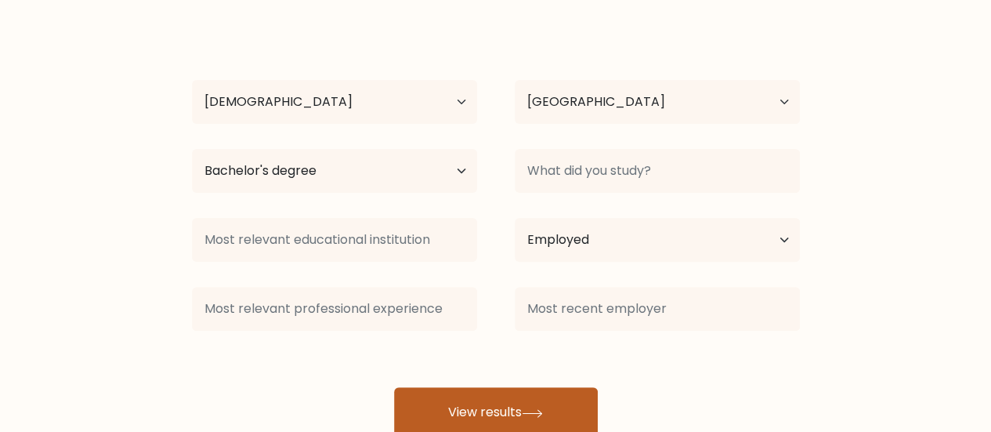
scroll to position [161, 0]
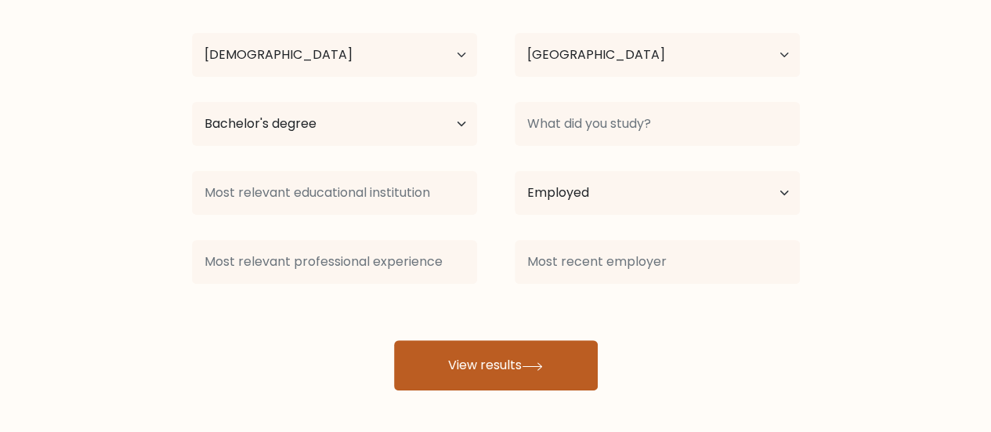
click at [501, 358] on button "View results" at bounding box center [496, 365] width 204 height 50
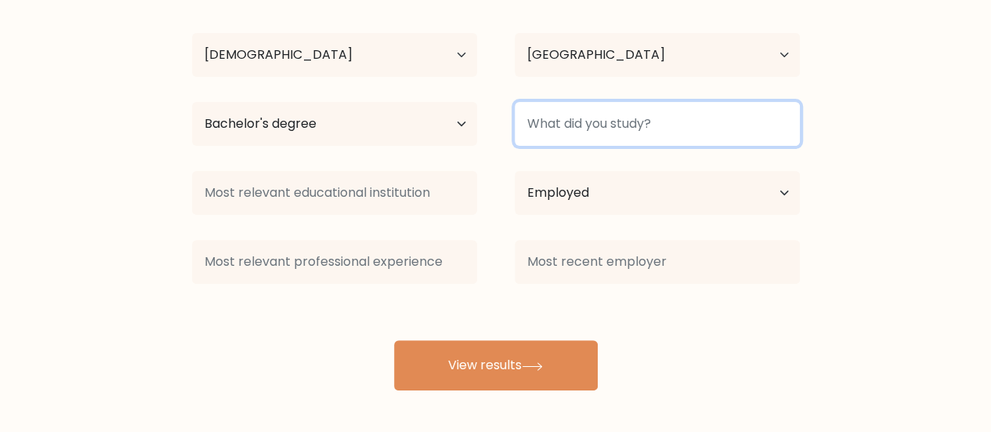
click at [638, 103] on input at bounding box center [657, 124] width 285 height 44
type input "a"
type input "[GEOGRAPHIC_DATA]"
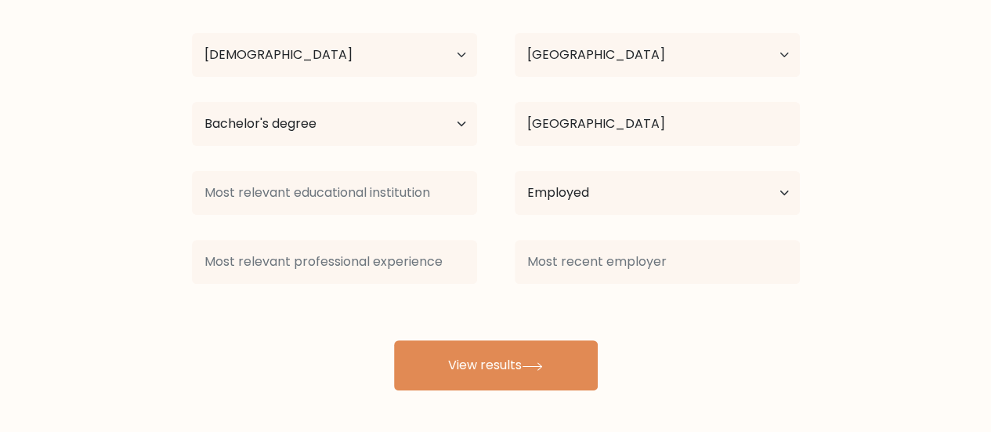
click at [504, 402] on div "Compare your results to your peers Brain [PERSON_NAME] Age Under [DEMOGRAPHIC_D…" at bounding box center [495, 136] width 991 height 594
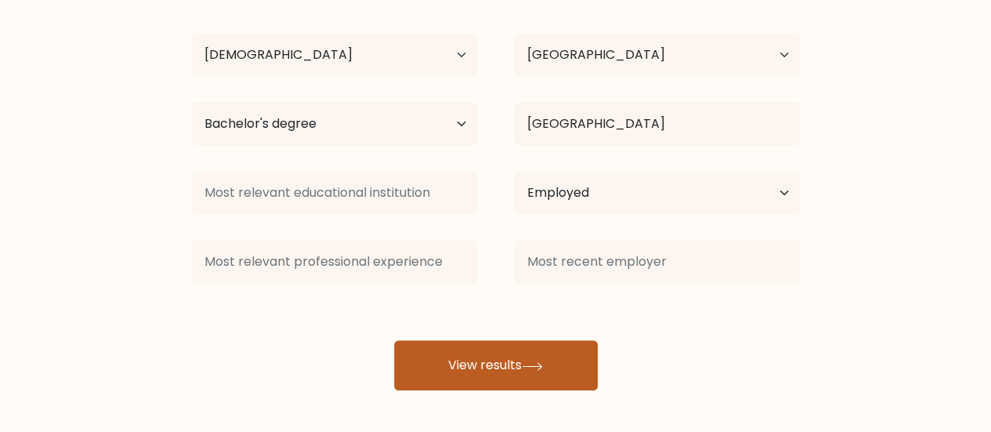
click at [504, 386] on button "View results" at bounding box center [496, 365] width 204 height 50
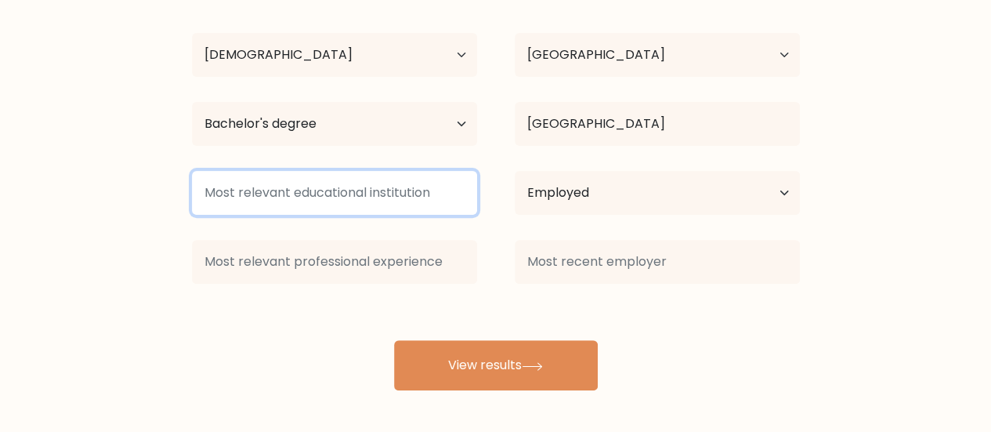
click at [338, 189] on input at bounding box center [334, 193] width 285 height 44
click at [343, 190] on input at bounding box center [334, 193] width 285 height 44
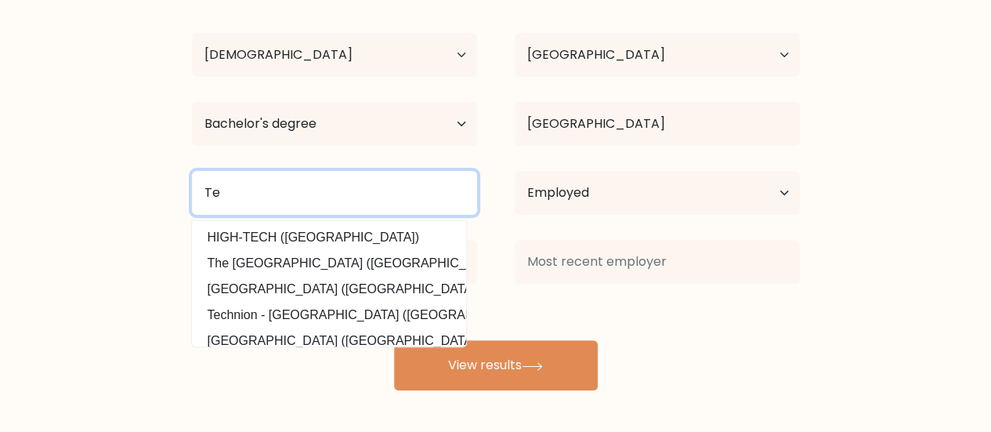
type input "T"
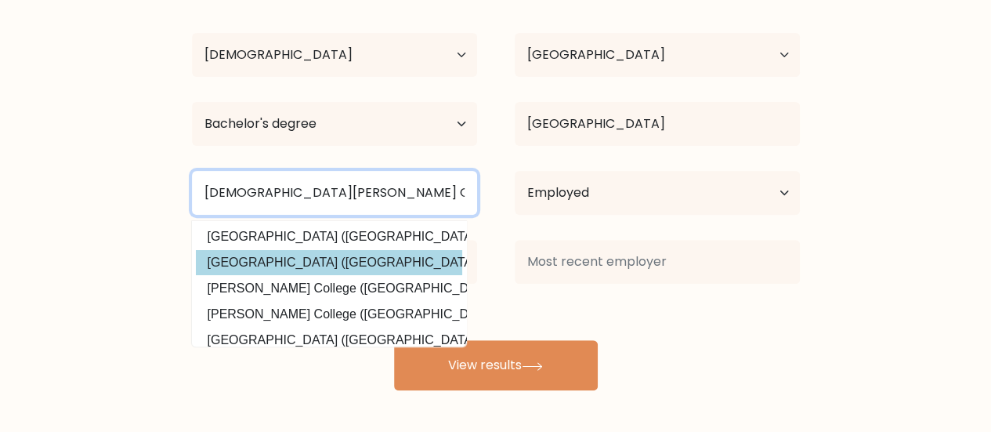
scroll to position [153, 0]
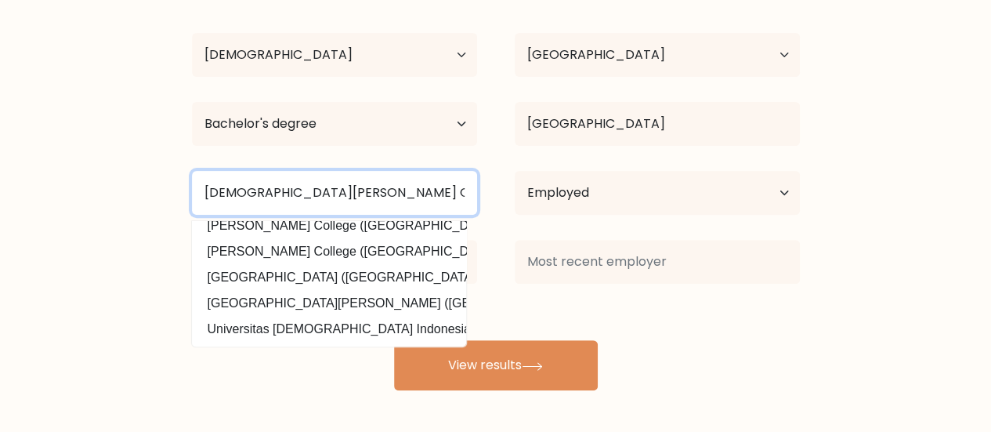
type input "[DEMOGRAPHIC_DATA][PERSON_NAME] College of [GEOGRAPHIC_DATA]"
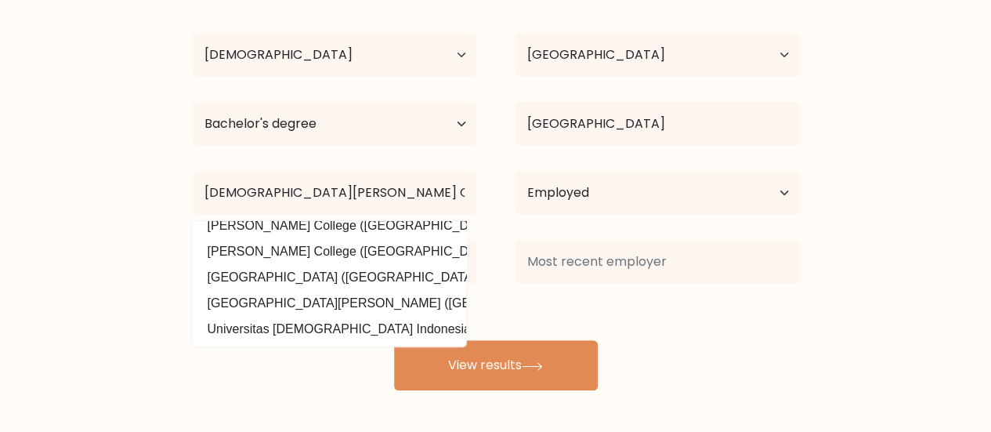
click at [641, 316] on div "Brain [PERSON_NAME] Age Under [DEMOGRAPHIC_DATA] [DEMOGRAPHIC_DATA] [DEMOGRAPHI…" at bounding box center [495, 184] width 627 height 414
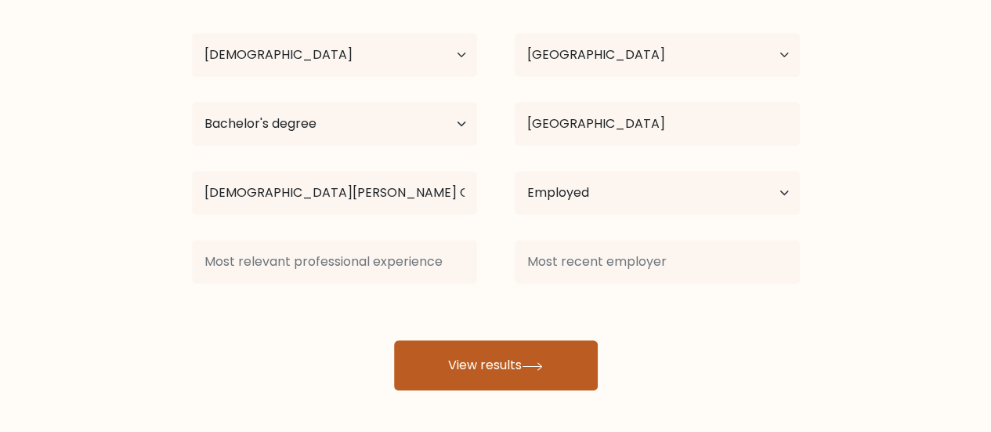
click at [547, 350] on button "View results" at bounding box center [496, 365] width 204 height 50
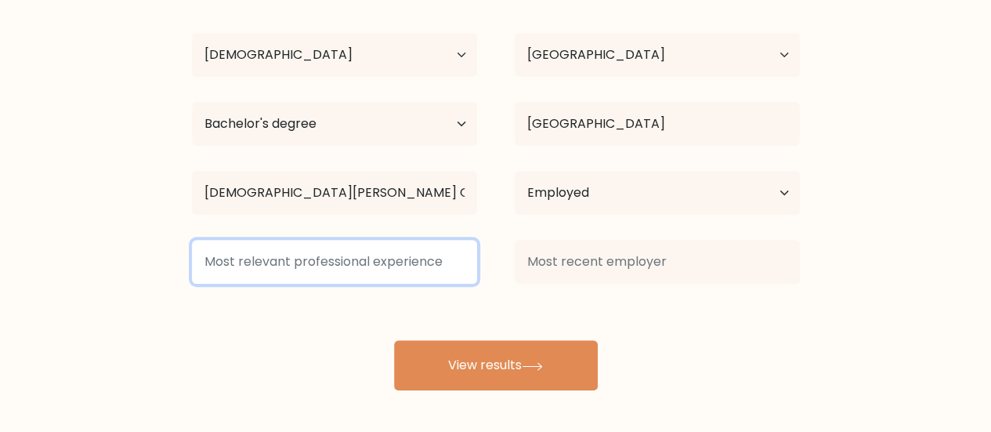
click at [406, 259] on input at bounding box center [334, 262] width 285 height 44
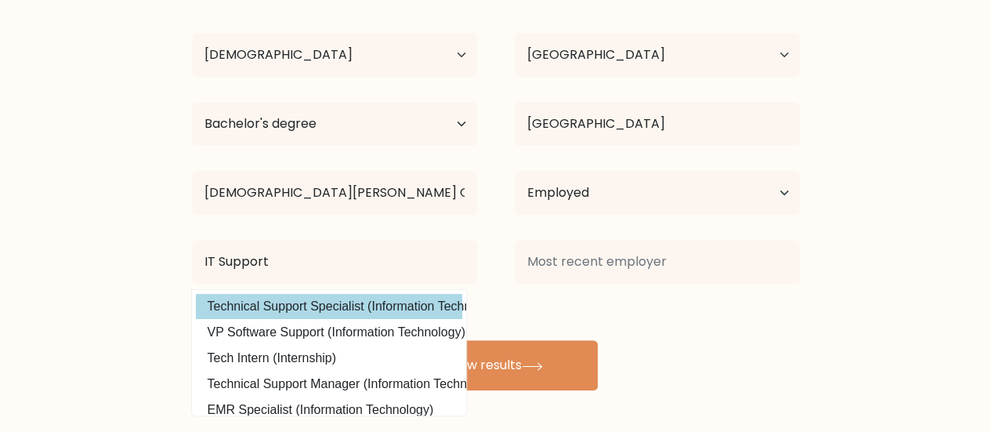
click at [358, 296] on option "Technical Support Specialist (Information Technology)" at bounding box center [329, 306] width 266 height 25
type input "Technical Support Specialist"
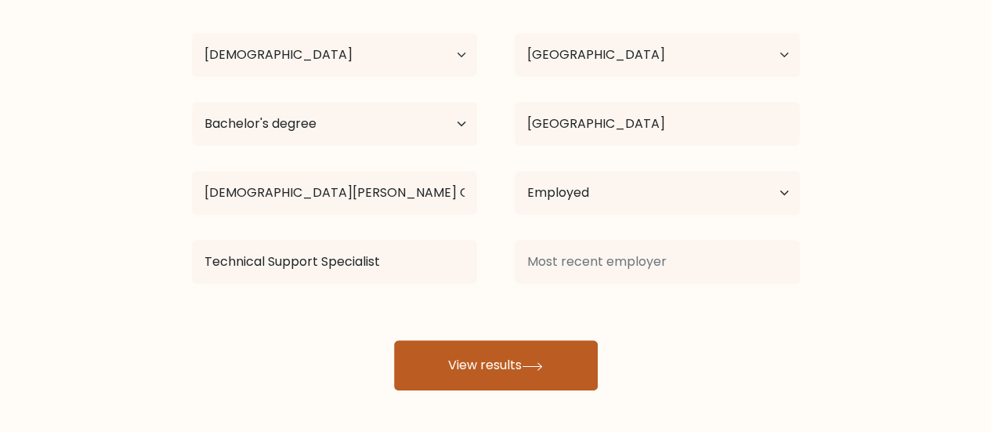
click at [478, 357] on button "View results" at bounding box center [496, 365] width 204 height 50
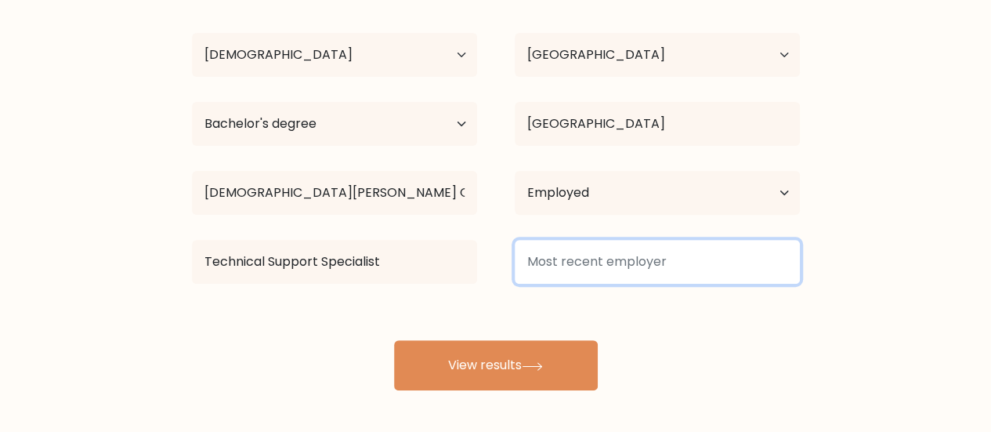
click at [620, 259] on input at bounding box center [657, 262] width 285 height 44
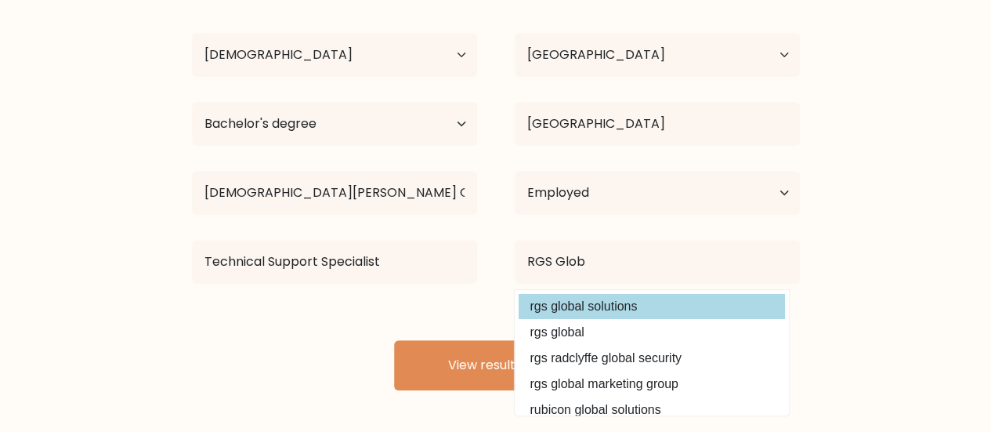
click at [631, 307] on option "rgs global solutions" at bounding box center [651, 306] width 266 height 25
type input "rgs global solutions"
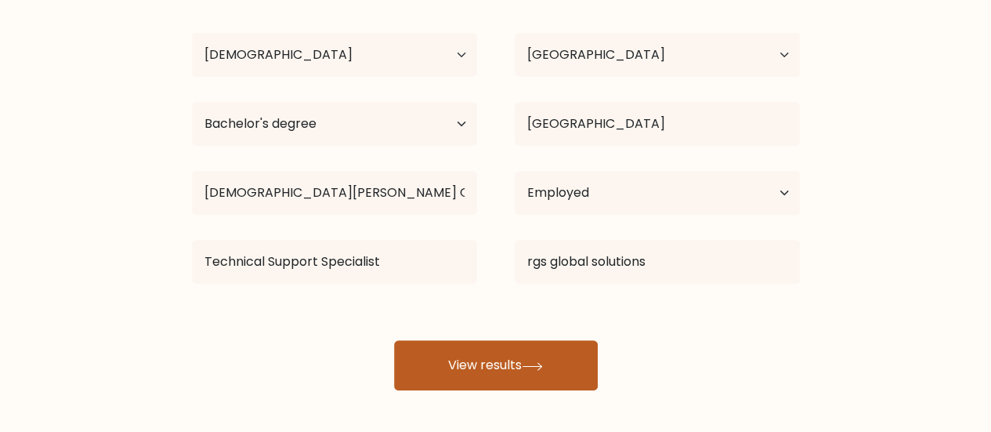
click at [555, 367] on button "View results" at bounding box center [496, 365] width 204 height 50
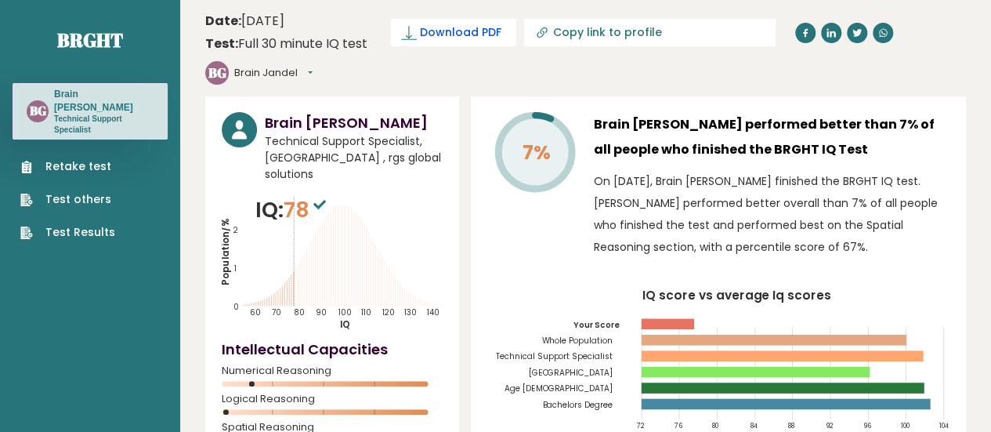
click at [435, 33] on span "Download PDF" at bounding box center [460, 32] width 81 height 16
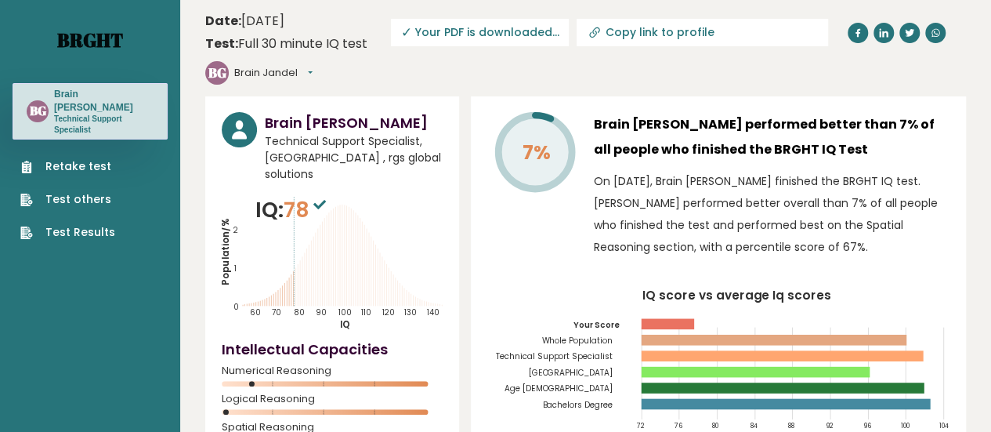
click at [75, 38] on link "Brght" at bounding box center [90, 39] width 66 height 25
